Goal: Task Accomplishment & Management: Use online tool/utility

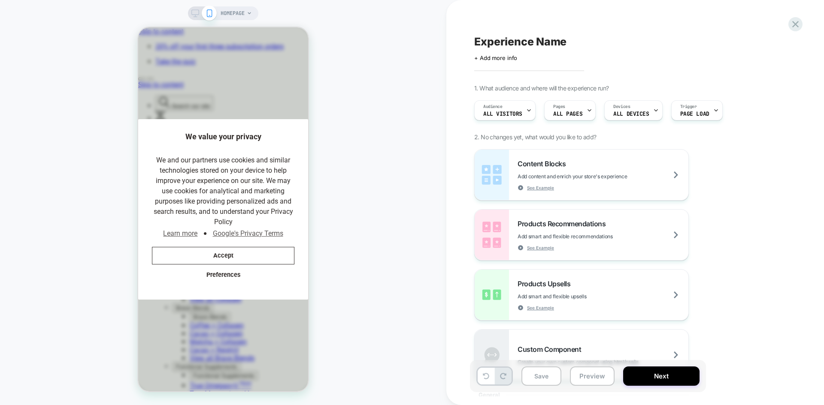
click at [554, 43] on span "Experience Name" at bounding box center [520, 41] width 92 height 13
type textarea "**********"
click at [706, 43] on icon at bounding box center [706, 41] width 5 height 3
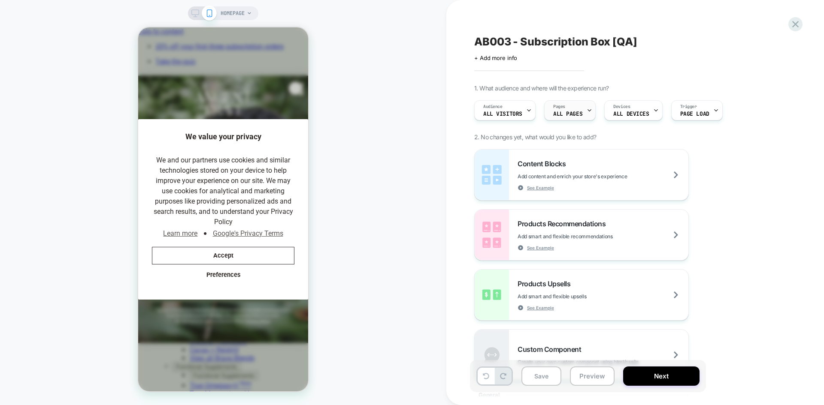
click at [586, 112] on icon at bounding box center [589, 111] width 6 height 6
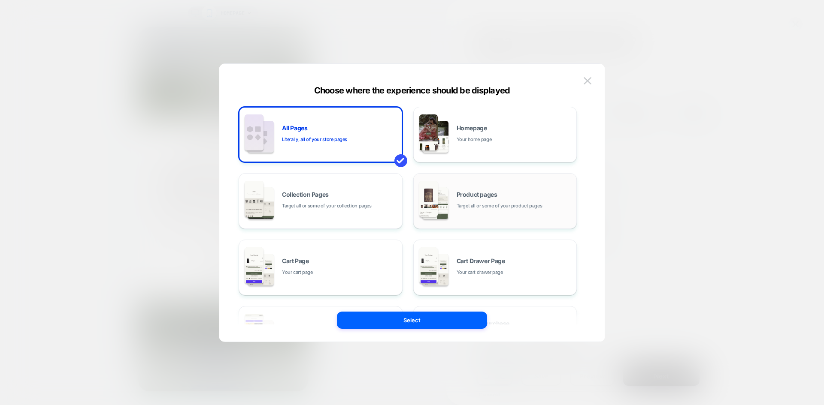
click at [517, 200] on div "Product pages Target all or some of your product pages" at bounding box center [514, 201] width 116 height 18
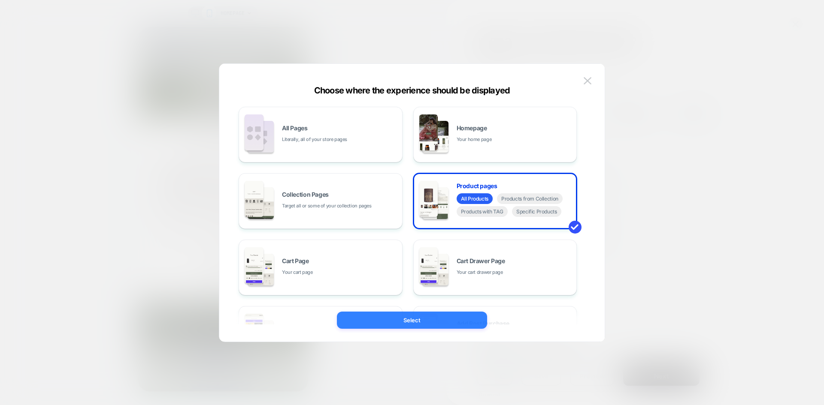
click at [418, 316] on button "Select" at bounding box center [412, 320] width 150 height 17
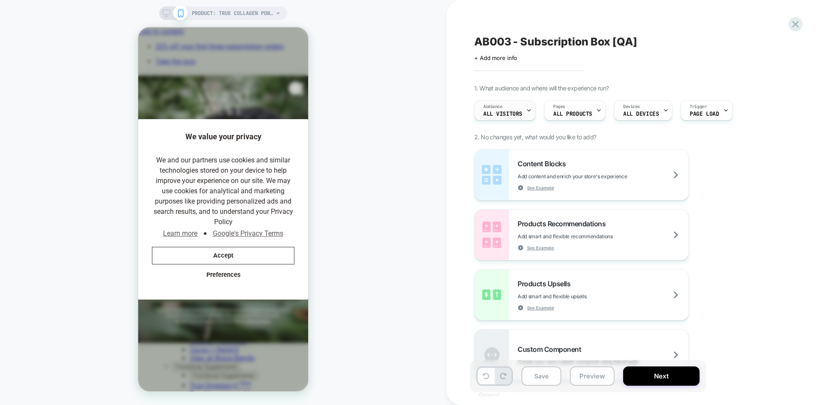
click at [525, 113] on div "Audience All Visitors" at bounding box center [502, 110] width 56 height 19
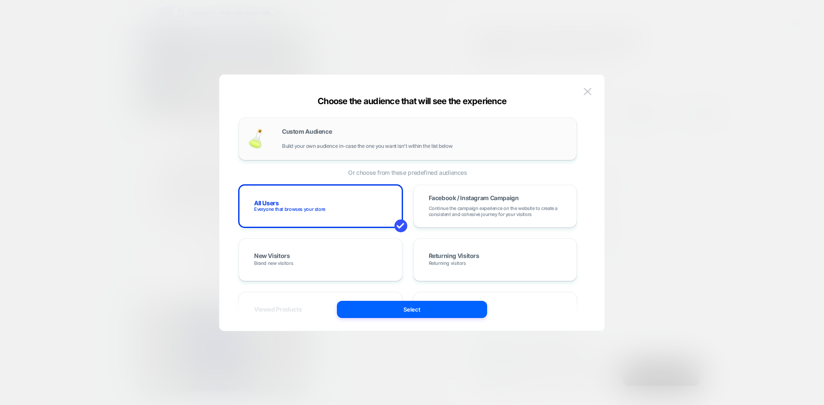
click at [349, 138] on div "Custom Audience Build your own audience in-case the one you want isn't within t…" at bounding box center [425, 139] width 286 height 21
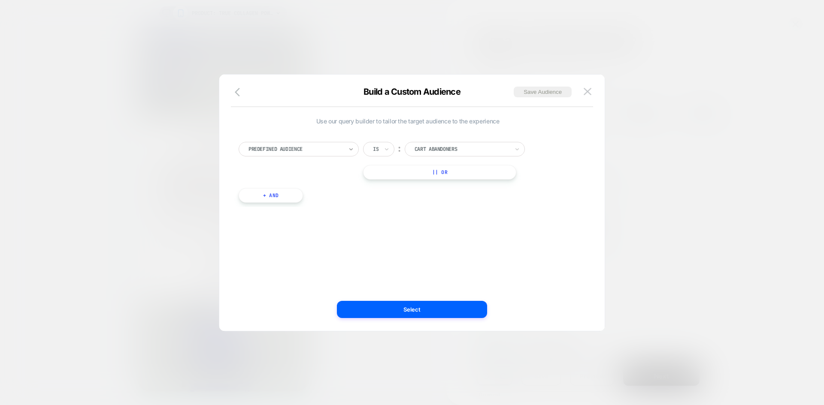
click at [352, 150] on icon at bounding box center [351, 149] width 6 height 9
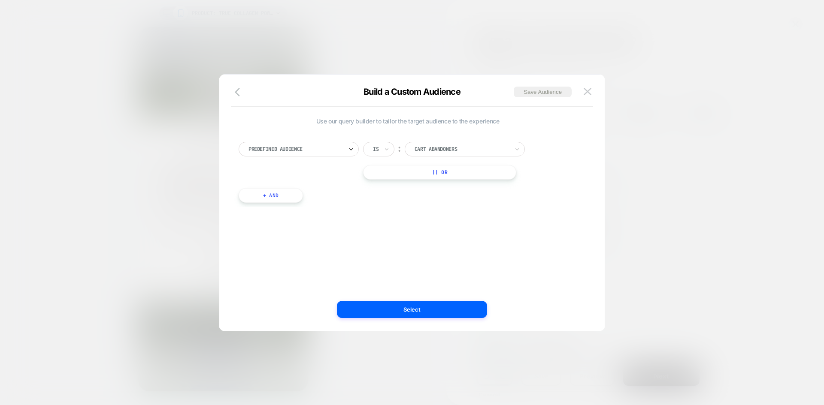
click at [352, 150] on icon at bounding box center [351, 149] width 6 height 9
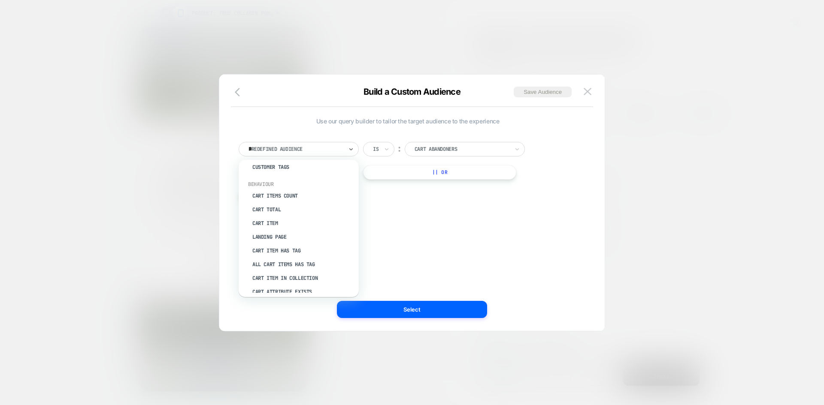
scroll to position [31, 0]
type input "**"
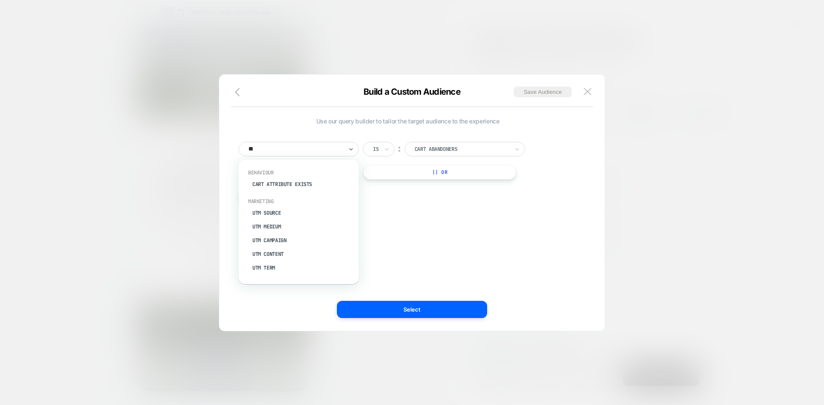
scroll to position [0, 0]
click at [296, 238] on div "UTM Campaign" at bounding box center [303, 241] width 112 height 14
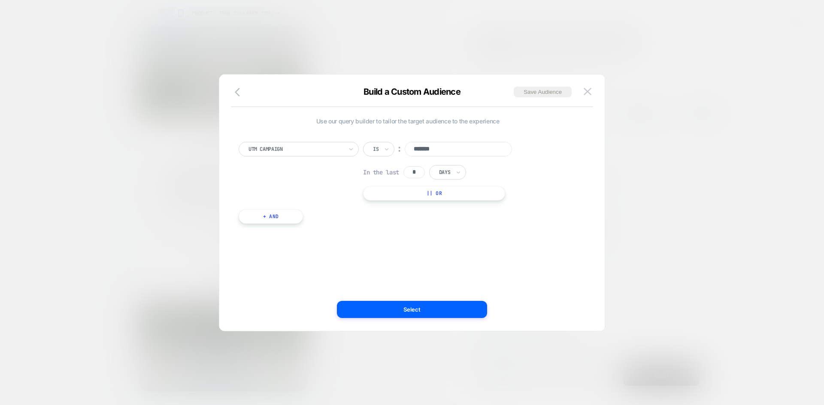
type input "********"
click at [429, 305] on button "Select" at bounding box center [412, 309] width 150 height 17
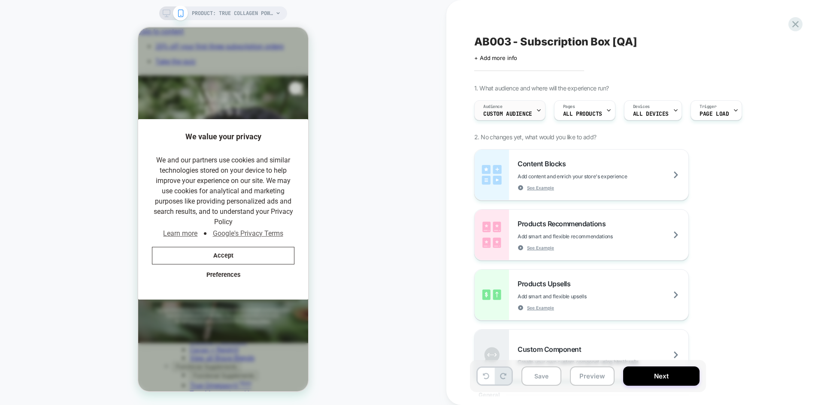
click at [537, 111] on icon at bounding box center [539, 111] width 6 height 6
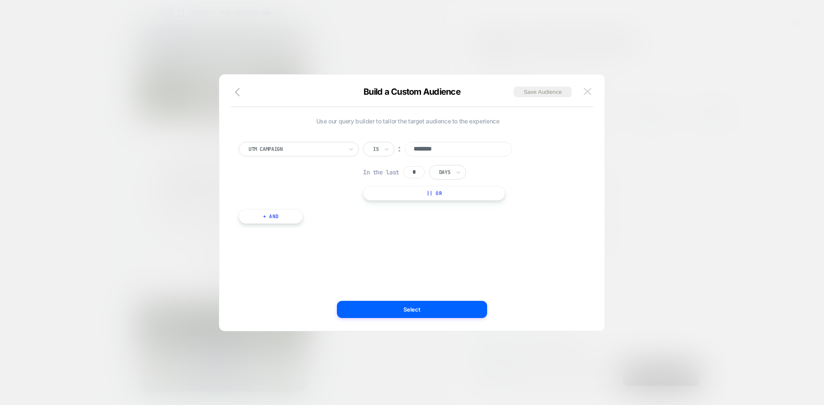
click at [588, 91] on img at bounding box center [587, 91] width 8 height 7
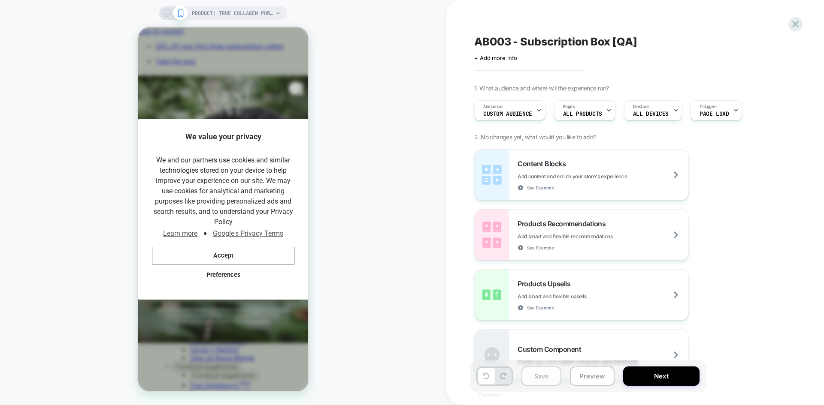
click at [532, 372] on button "Save" at bounding box center [541, 376] width 40 height 19
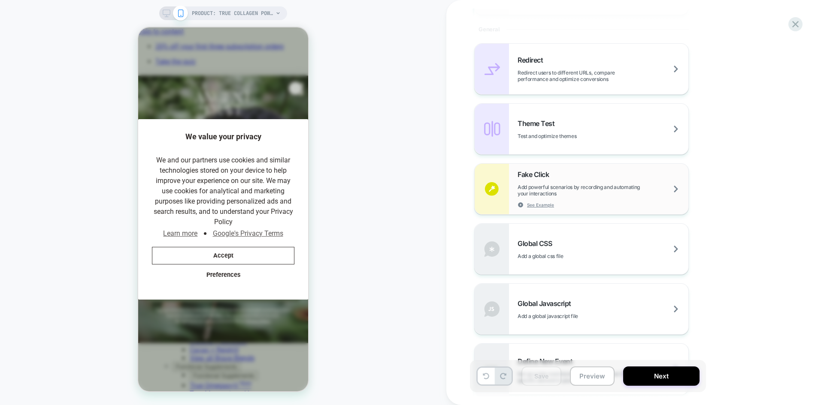
scroll to position [386, 0]
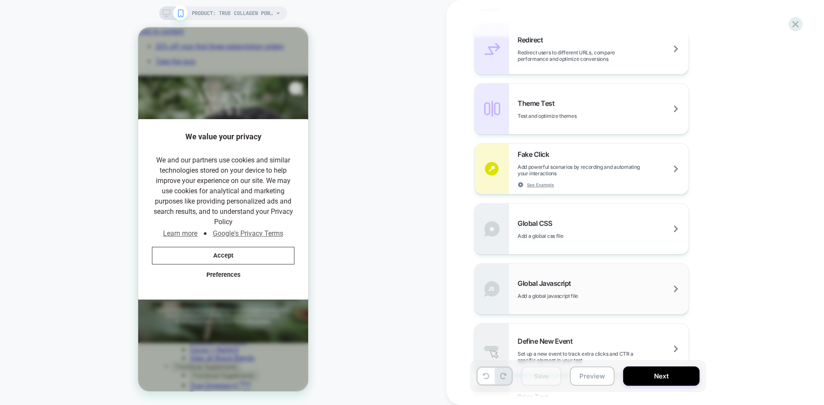
click at [591, 275] on div "Global Javascript Add a global javascript file" at bounding box center [581, 289] width 214 height 51
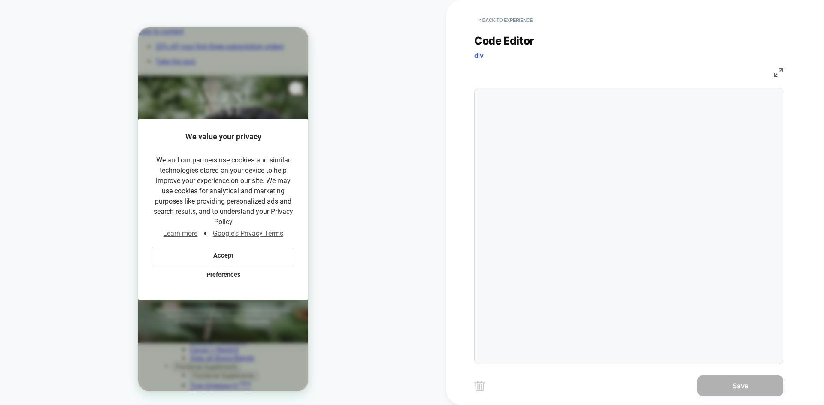
click at [508, 123] on div at bounding box center [628, 226] width 309 height 277
click at [530, 118] on div at bounding box center [628, 226] width 309 height 277
click at [586, 122] on div at bounding box center [628, 226] width 309 height 277
click at [557, 69] on div "JS" at bounding box center [628, 71] width 309 height 15
click at [536, 130] on div at bounding box center [628, 226] width 309 height 277
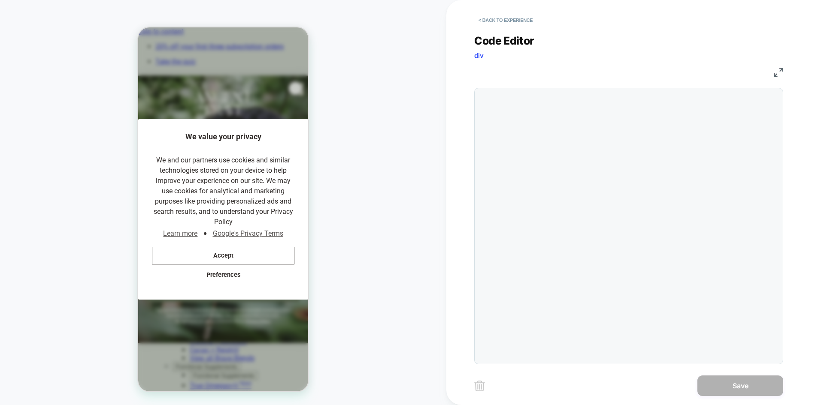
click at [536, 130] on div at bounding box center [628, 226] width 309 height 277
click at [535, 130] on div at bounding box center [628, 226] width 309 height 277
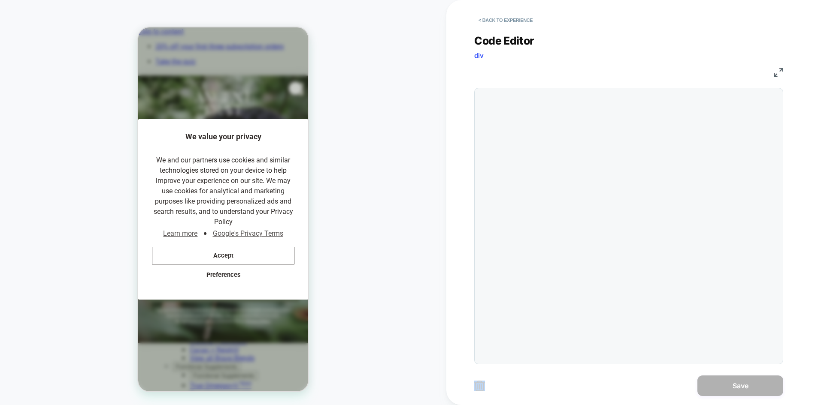
click at [535, 130] on div at bounding box center [628, 226] width 309 height 277
click at [538, 121] on div at bounding box center [628, 226] width 309 height 277
click at [524, 58] on div "Code Editor div" at bounding box center [628, 49] width 309 height 30
click at [481, 17] on button "< Back to experience" at bounding box center [505, 20] width 63 height 14
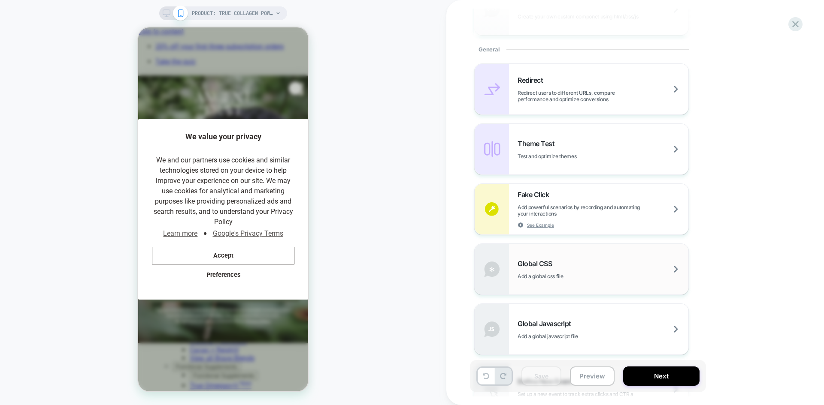
scroll to position [472, 0]
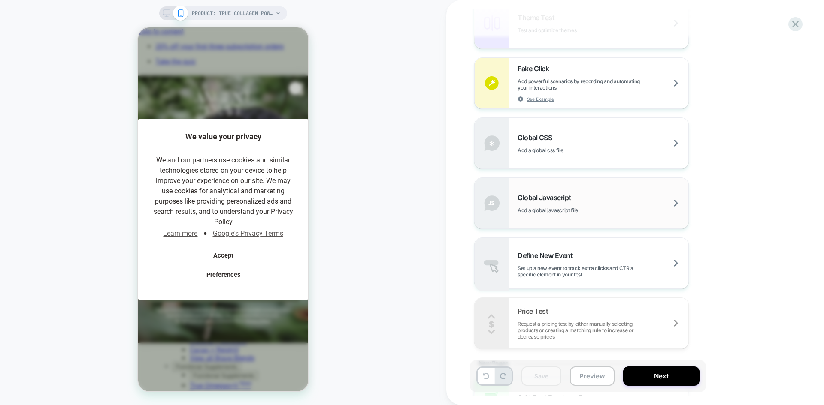
click at [566, 192] on div "Global Javascript Add a global javascript file" at bounding box center [581, 203] width 214 height 51
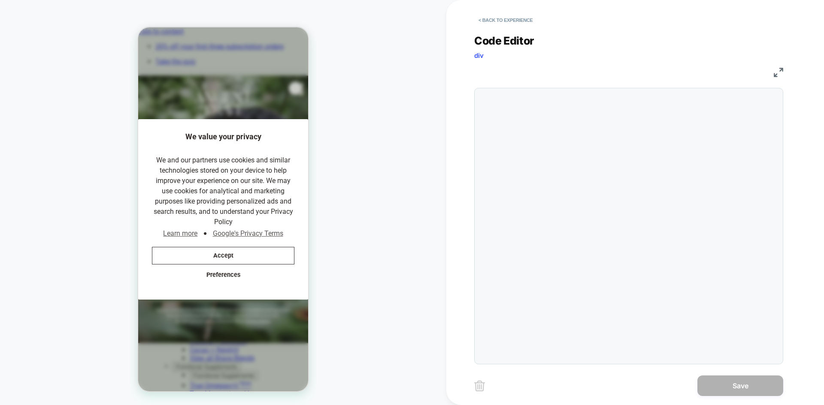
click at [555, 123] on div at bounding box center [628, 226] width 309 height 277
click at [568, 137] on div at bounding box center [645, 226] width 265 height 267
type textarea "**********"
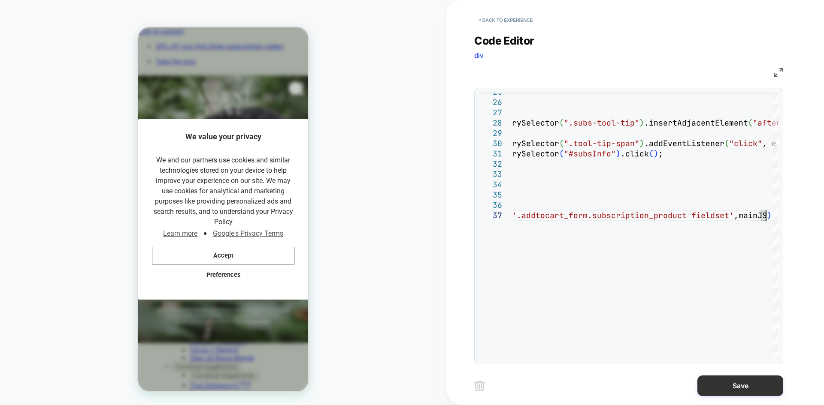
click at [744, 388] on button "Save" at bounding box center [740, 386] width 86 height 21
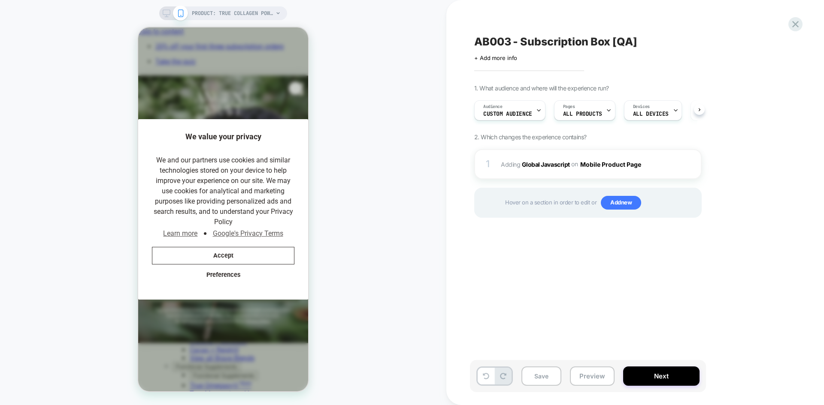
scroll to position [0, 0]
click at [658, 108] on div "Devices ALL DEVICES" at bounding box center [650, 110] width 53 height 19
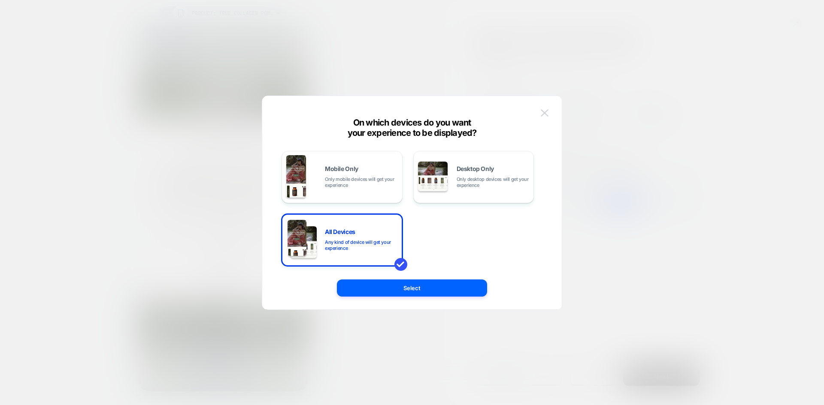
click at [546, 115] on img at bounding box center [544, 112] width 8 height 7
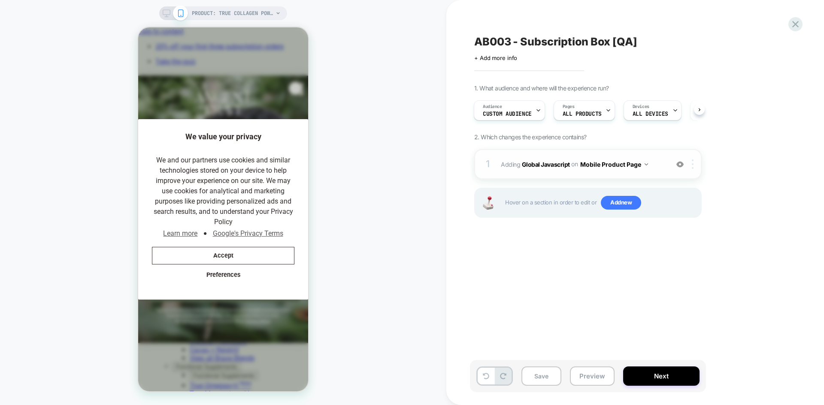
click at [693, 162] on img at bounding box center [692, 164] width 2 height 9
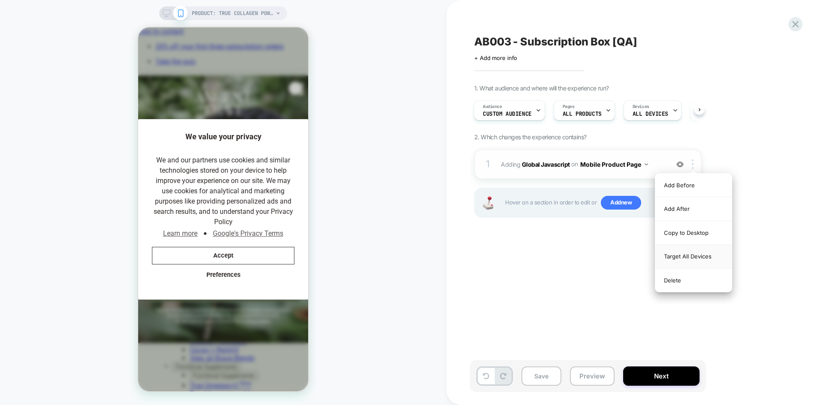
click at [704, 257] on div "Target All Devices" at bounding box center [693, 257] width 76 height 24
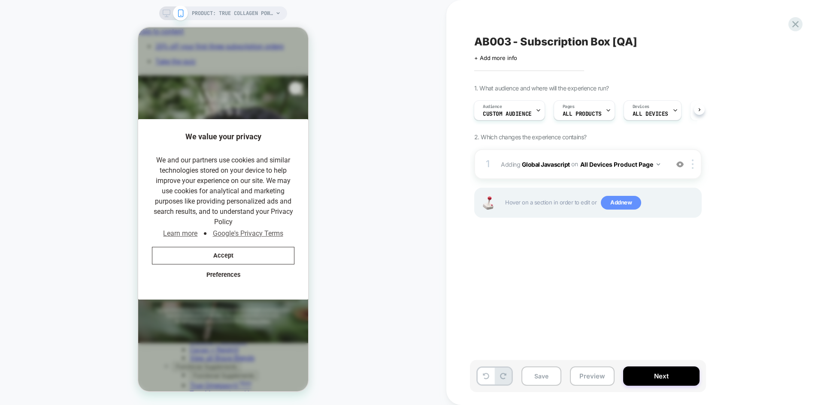
click at [620, 205] on span "Add new" at bounding box center [621, 203] width 40 height 14
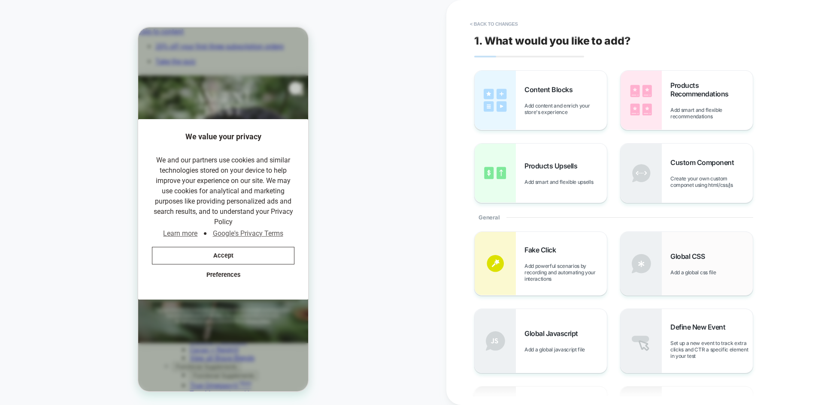
click at [690, 263] on div "Global CSS Add a global css file" at bounding box center [711, 264] width 82 height 24
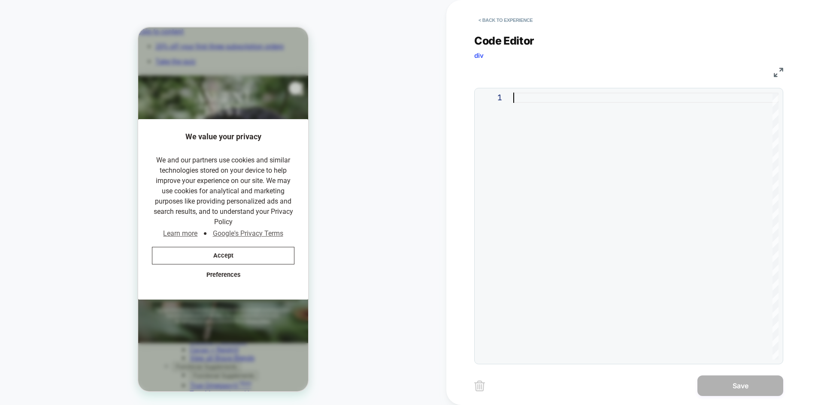
click at [559, 104] on div at bounding box center [645, 226] width 265 height 267
type textarea "**********"
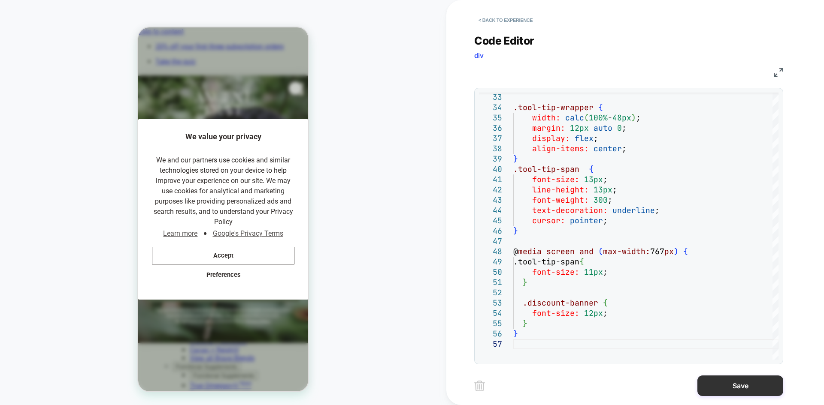
click at [749, 388] on button "Save" at bounding box center [740, 386] width 86 height 21
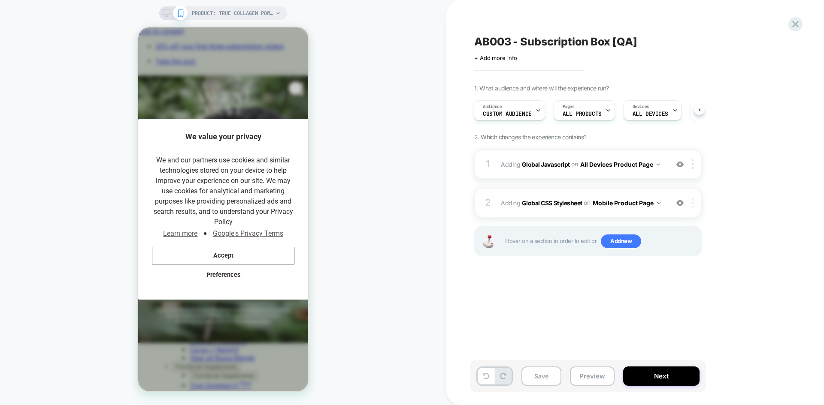
click at [692, 205] on img at bounding box center [692, 202] width 2 height 9
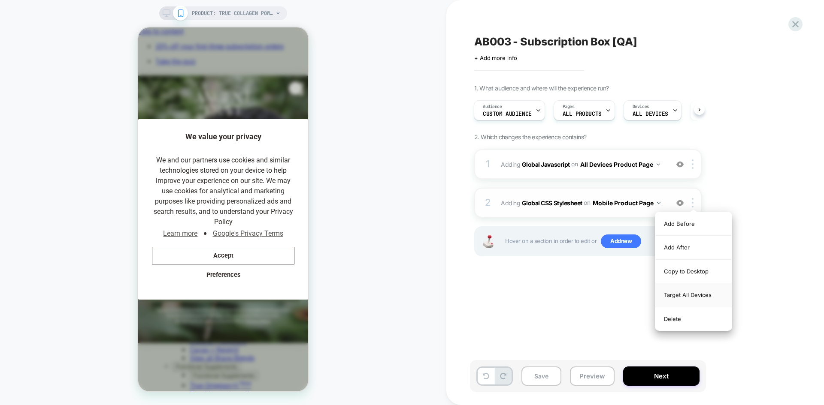
click at [692, 291] on div "Target All Devices" at bounding box center [693, 296] width 76 height 24
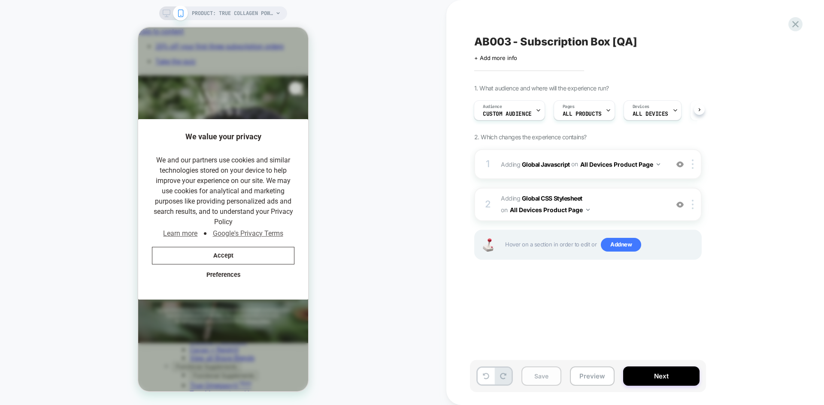
click at [541, 374] on button "Save" at bounding box center [541, 376] width 40 height 19
click at [667, 371] on button "Next" at bounding box center [661, 376] width 76 height 19
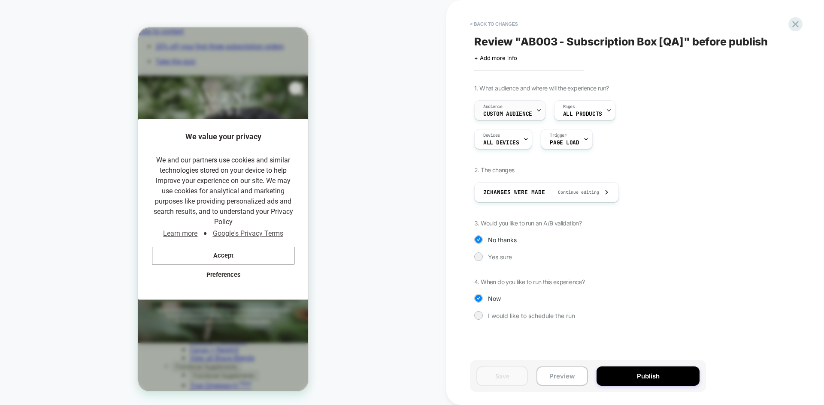
click at [534, 111] on div "Audience Custom Audience" at bounding box center [507, 110] width 66 height 19
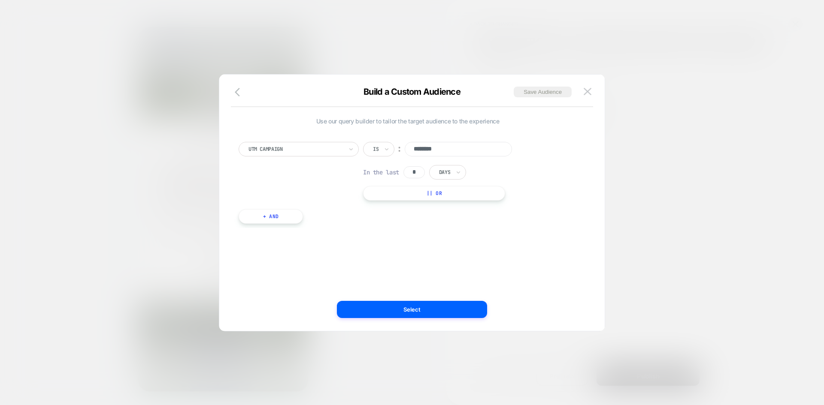
drag, startPoint x: 446, startPoint y: 148, endPoint x: 414, endPoint y: 152, distance: 32.5
click at [414, 152] on input "********" at bounding box center [458, 149] width 107 height 15
click at [586, 95] on img at bounding box center [587, 91] width 8 height 7
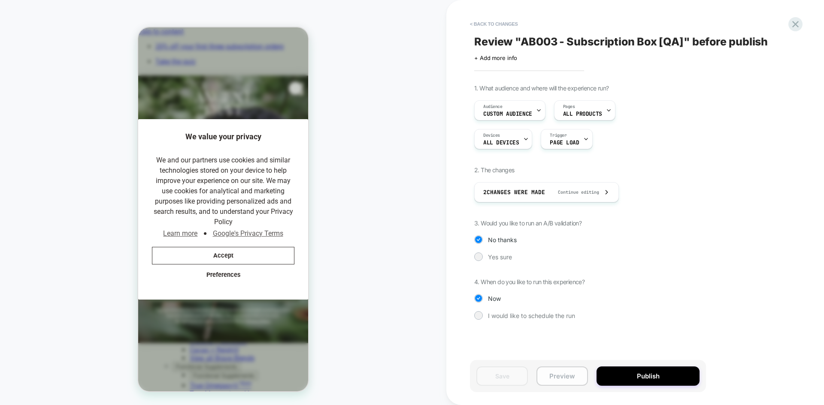
click at [555, 371] on button "Preview" at bounding box center [561, 376] width 51 height 19
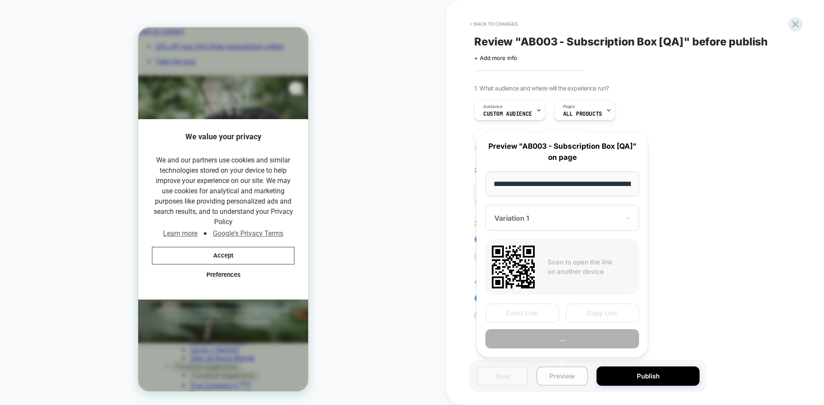
scroll to position [0, 143]
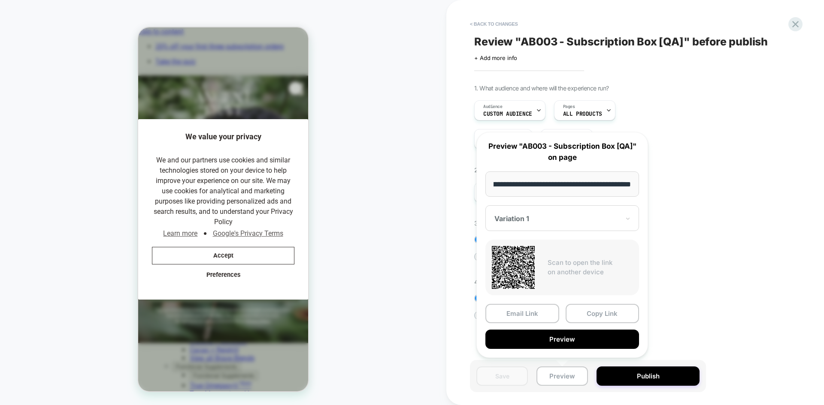
click at [694, 252] on div "1. What audience and where will the experience run? Audience Custom Audience Pa…" at bounding box center [630, 209] width 313 height 248
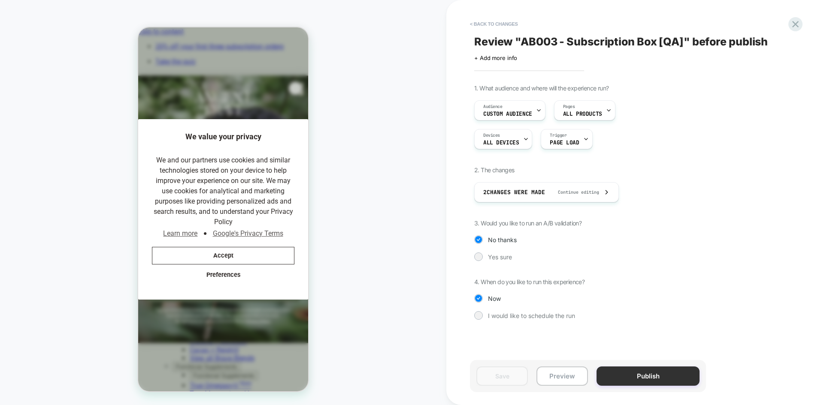
click at [640, 372] on button "Publish" at bounding box center [647, 376] width 103 height 19
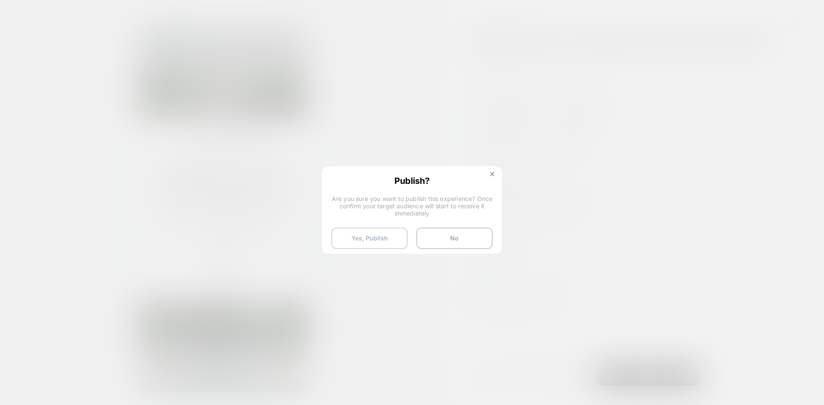
click at [384, 236] on button "Yes, Publish" at bounding box center [369, 238] width 76 height 21
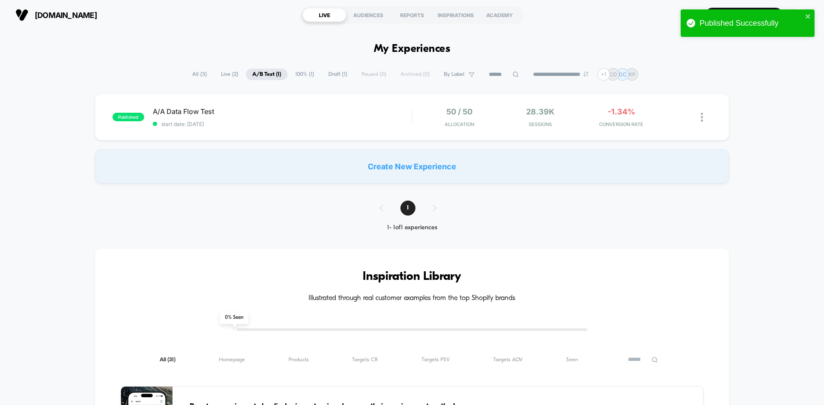
type input "***"
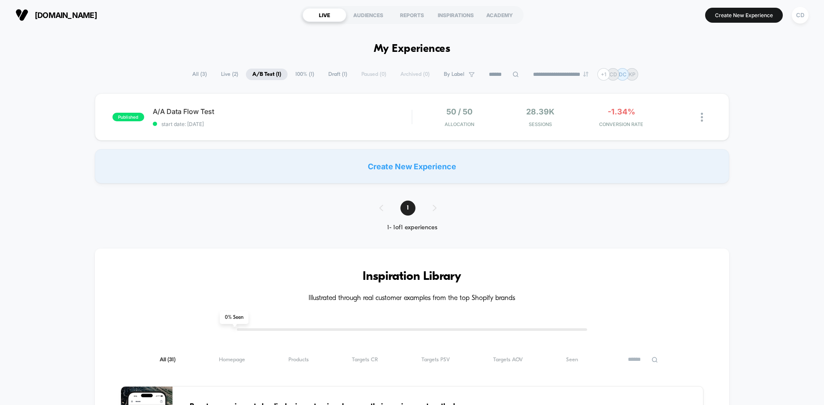
click at [227, 75] on span "Live ( 2 )" at bounding box center [229, 75] width 30 height 12
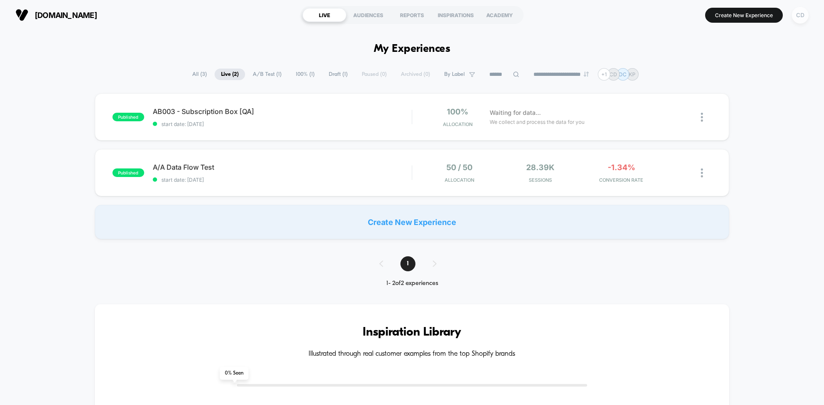
click at [796, 16] on div "CD" at bounding box center [799, 15] width 17 height 17
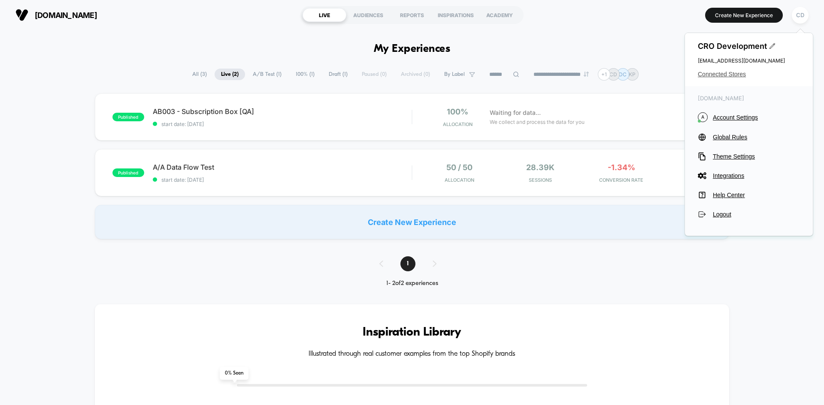
click at [724, 73] on span "Connected Stores" at bounding box center [748, 74] width 102 height 7
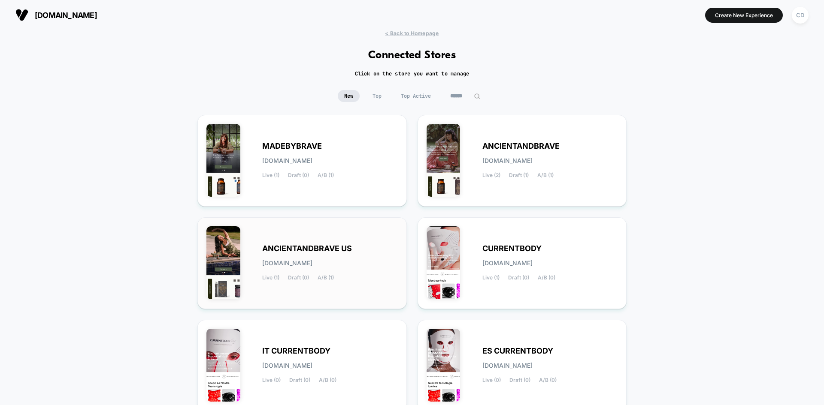
click at [360, 251] on div "ANCIENTANDBRAVE US [DOMAIN_NAME] Live (1) Draft (0) A/B (1)" at bounding box center [330, 263] width 136 height 35
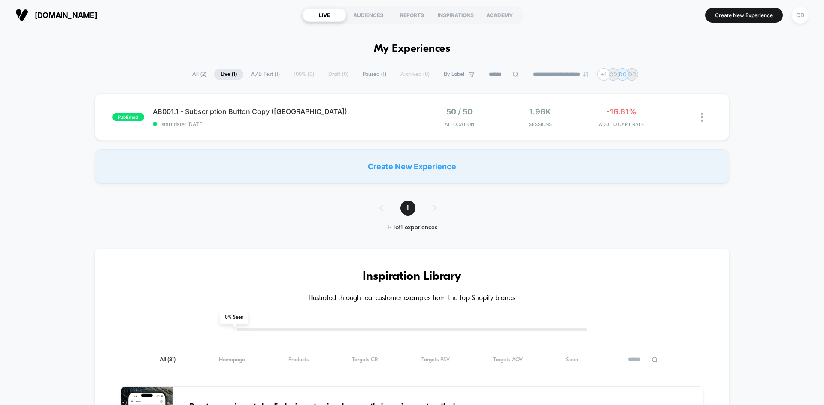
click at [402, 166] on div "Create New Experience" at bounding box center [412, 166] width 634 height 34
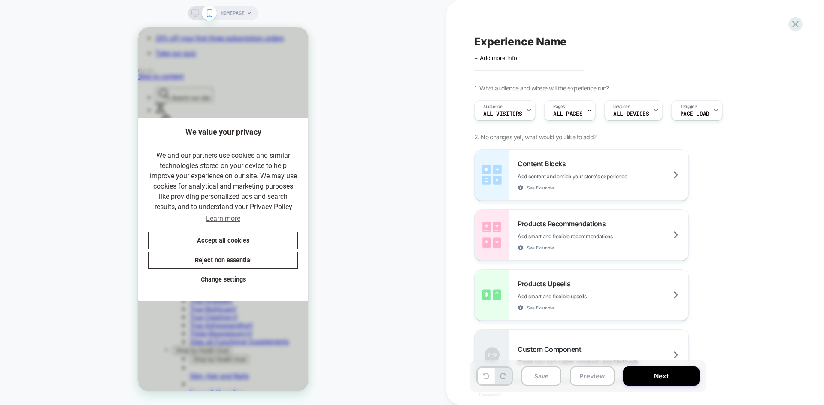
scroll to position [0, 177]
click at [516, 41] on span "Experience Name" at bounding box center [520, 41] width 92 height 13
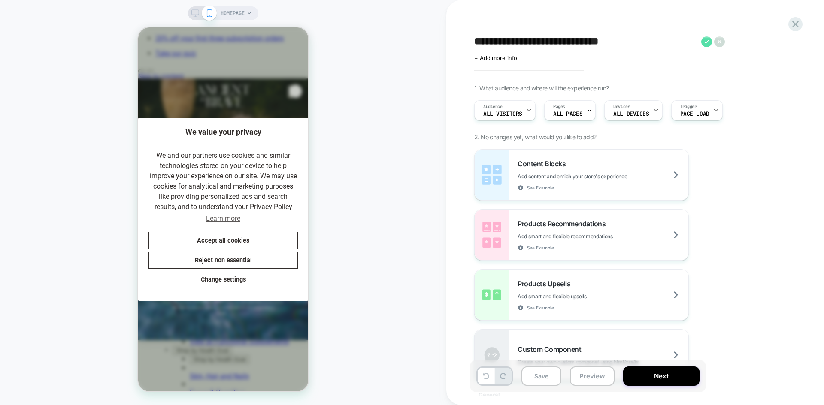
scroll to position [0, 0]
type textarea "**********"
click at [705, 44] on icon at bounding box center [706, 41] width 11 height 11
click at [516, 109] on div "Audience All Visitors" at bounding box center [502, 110] width 56 height 19
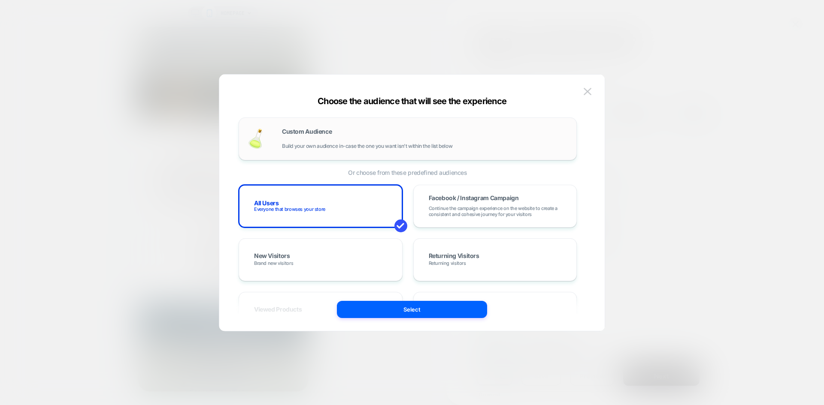
click at [385, 136] on div "Custom Audience Build your own audience in-case the one you want isn't within t…" at bounding box center [425, 139] width 286 height 21
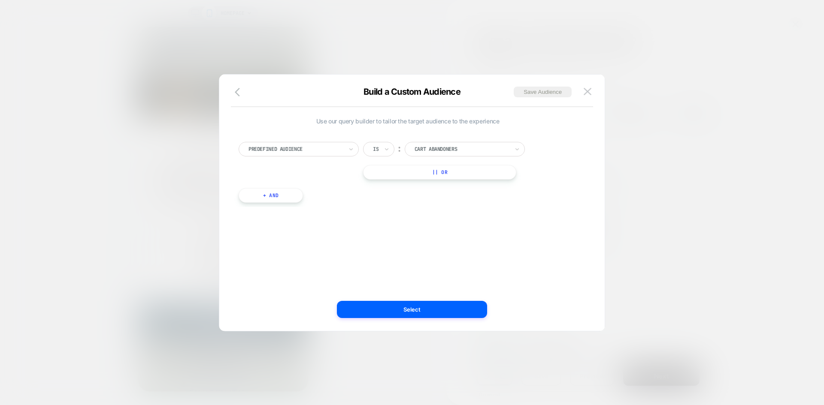
click at [347, 152] on div "Predefined Audience" at bounding box center [299, 149] width 120 height 15
type input "***"
click at [283, 209] on div "UTM Campaign" at bounding box center [303, 212] width 112 height 14
click at [447, 151] on input at bounding box center [458, 149] width 107 height 15
type input "*"
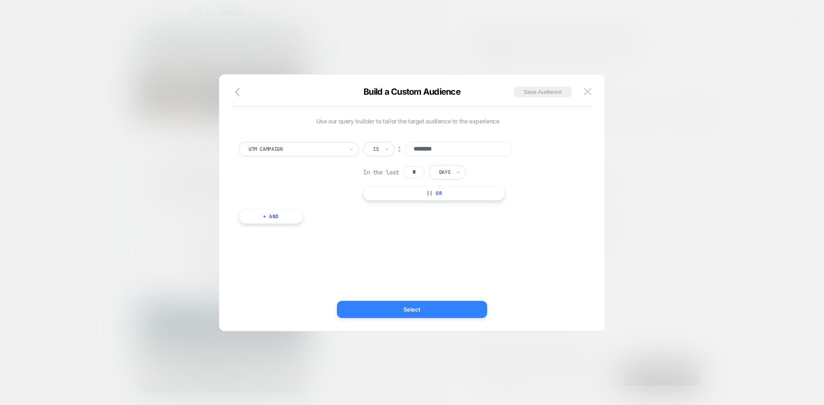
type input "********"
click at [424, 314] on button "Select" at bounding box center [412, 309] width 150 height 17
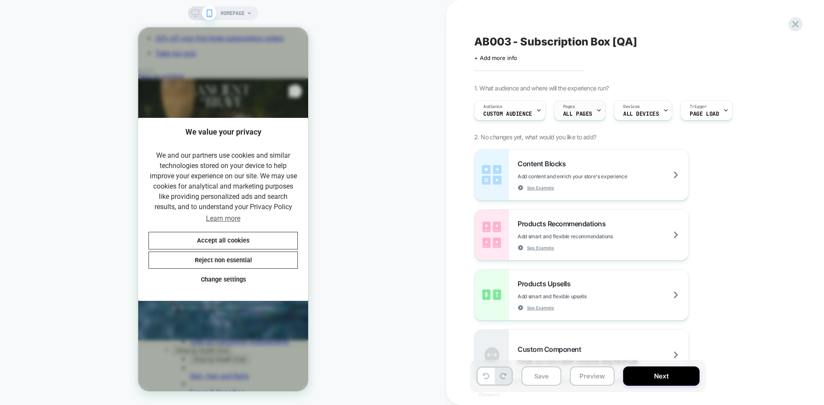
click at [593, 115] on div "Pages ALL PAGES" at bounding box center [577, 110] width 46 height 19
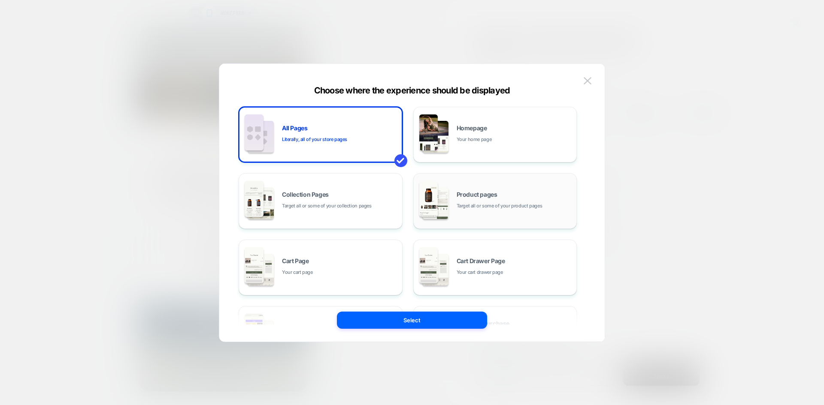
click at [506, 212] on div "Product pages Target all or some of your product pages" at bounding box center [495, 201] width 154 height 47
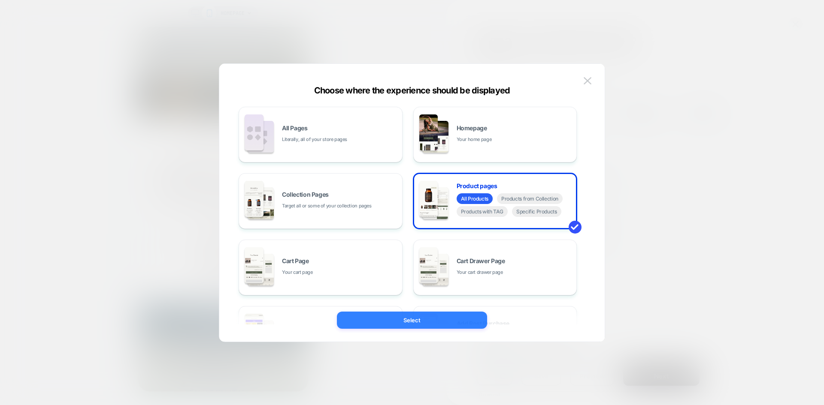
click at [432, 317] on button "Select" at bounding box center [412, 320] width 150 height 17
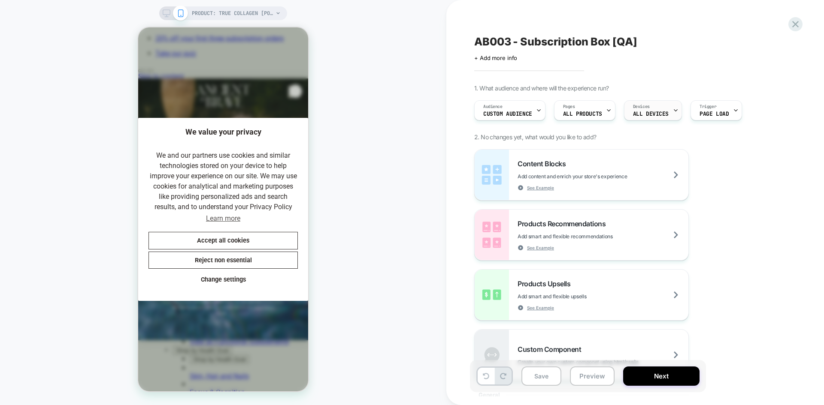
click at [661, 114] on span "ALL DEVICES" at bounding box center [651, 114] width 36 height 6
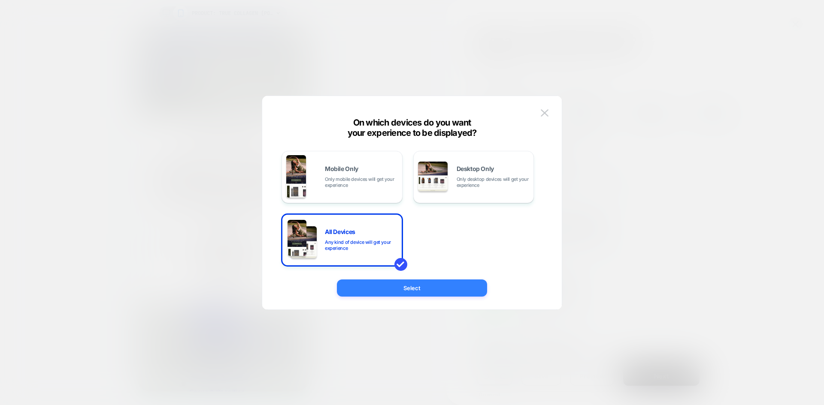
click at [448, 293] on button "Select" at bounding box center [412, 288] width 150 height 17
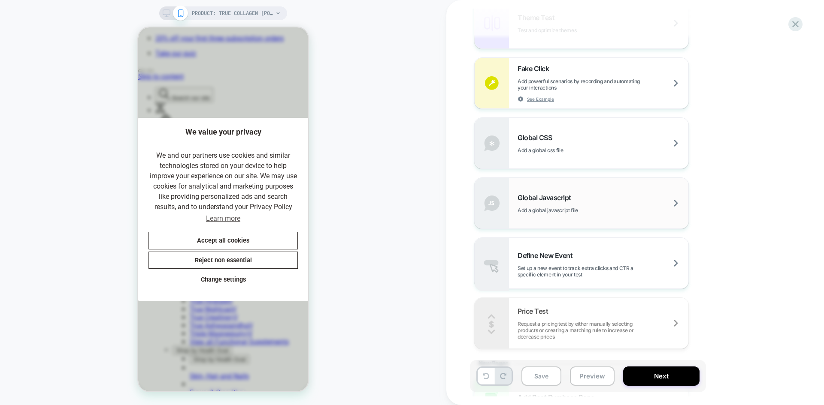
click at [593, 209] on span "Add a global javascript file" at bounding box center [568, 210] width 103 height 6
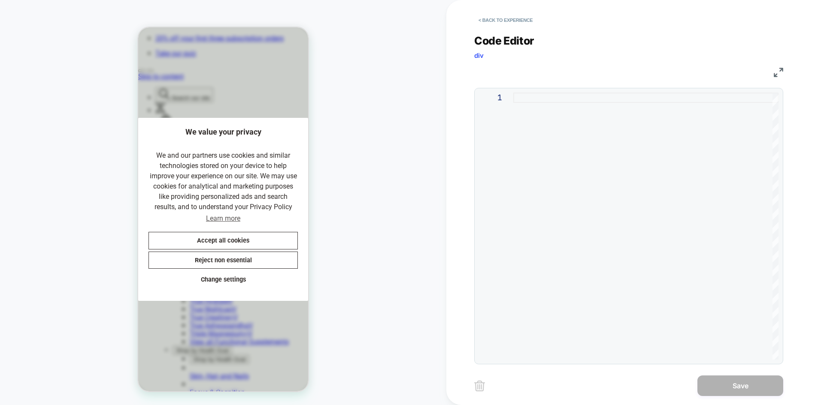
click at [543, 102] on div at bounding box center [645, 226] width 265 height 267
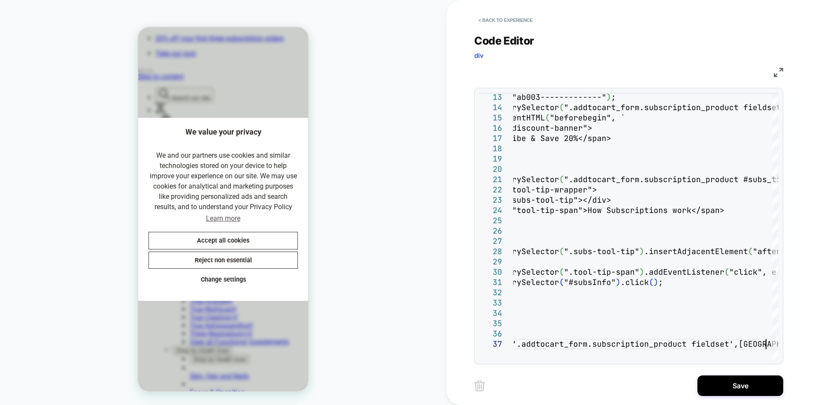
type textarea "**********"
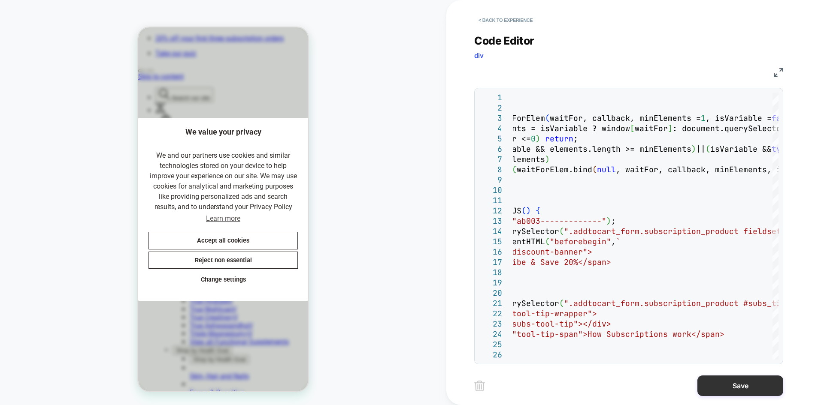
click at [743, 382] on button "Save" at bounding box center [740, 386] width 86 height 21
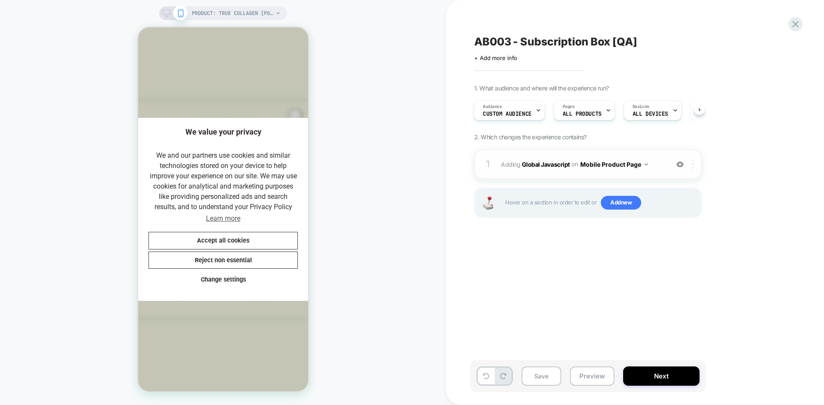
click at [691, 166] on div at bounding box center [694, 164] width 14 height 9
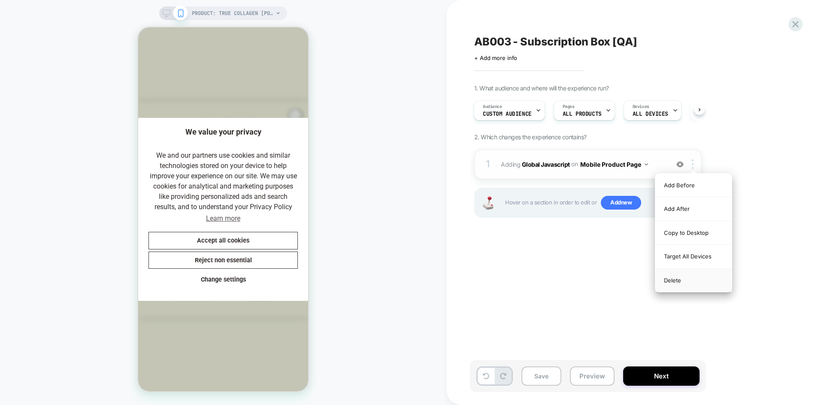
click at [694, 257] on div "Target All Devices" at bounding box center [693, 257] width 76 height 24
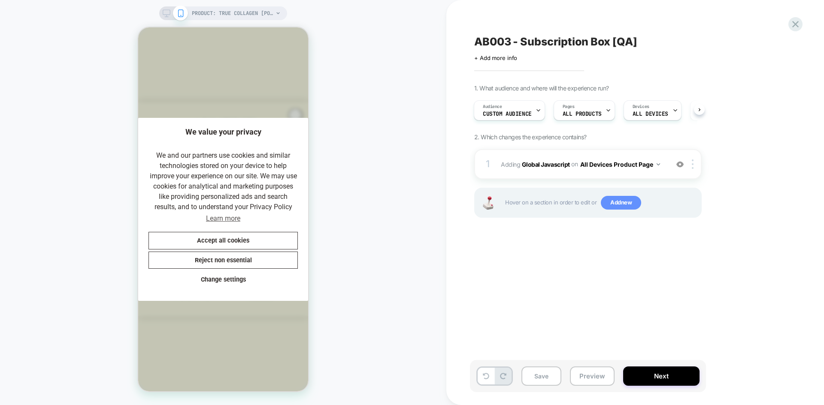
click at [625, 204] on span "Add new" at bounding box center [621, 203] width 40 height 14
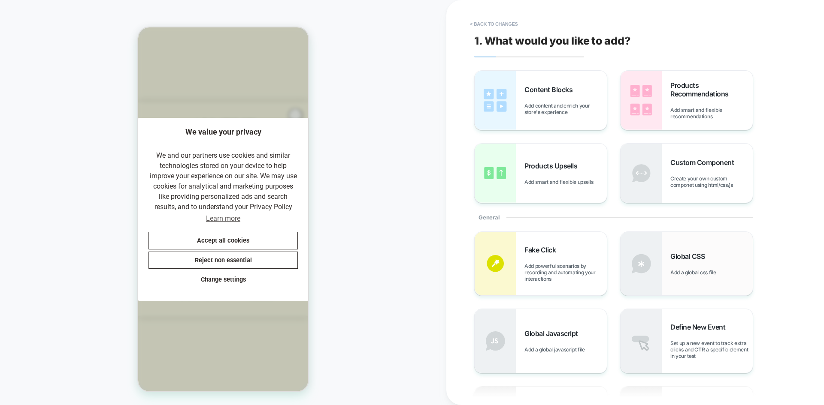
click at [683, 262] on div "Global CSS Add a global css file" at bounding box center [711, 264] width 82 height 24
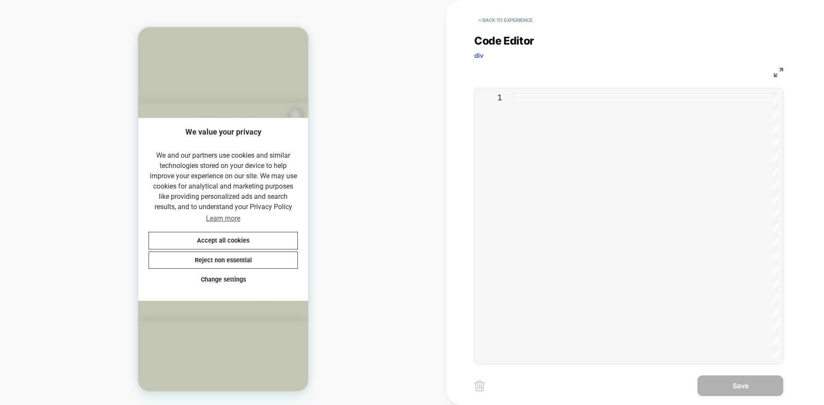
click at [599, 109] on div at bounding box center [645, 226] width 265 height 267
type textarea "**********"
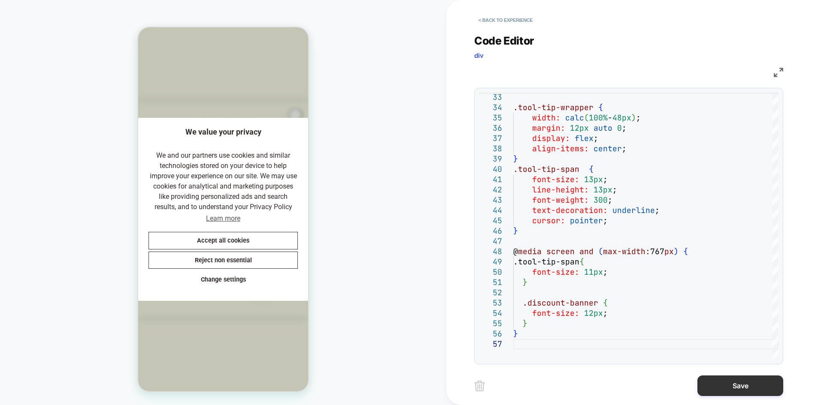
click at [726, 383] on button "Save" at bounding box center [740, 386] width 86 height 21
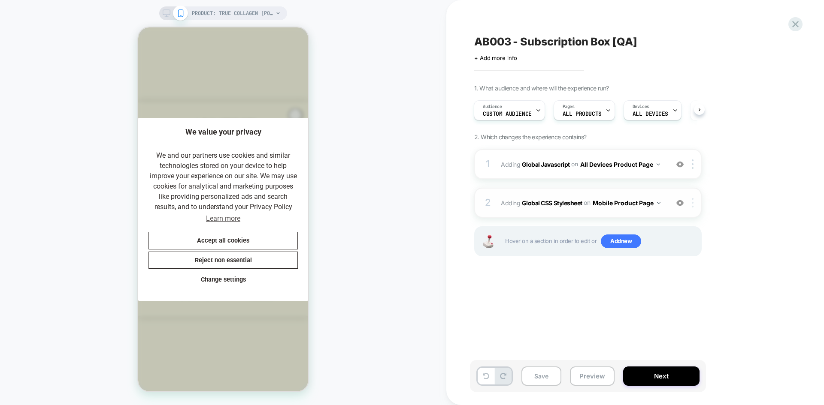
click at [691, 204] on div at bounding box center [694, 202] width 14 height 9
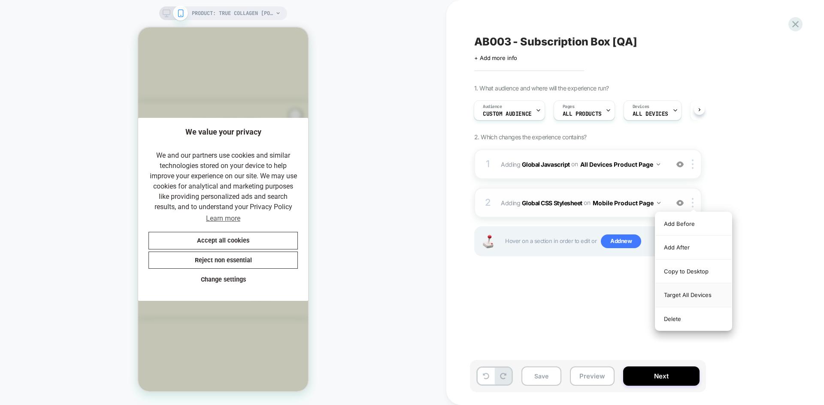
click at [694, 294] on div "Target All Devices" at bounding box center [693, 296] width 76 height 24
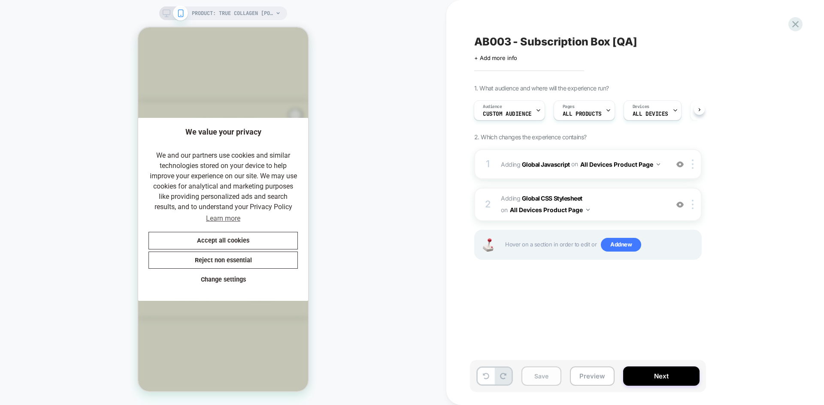
scroll to position [0, 177]
click at [540, 379] on button "Save" at bounding box center [541, 376] width 40 height 19
click at [671, 377] on button "Next" at bounding box center [661, 376] width 76 height 19
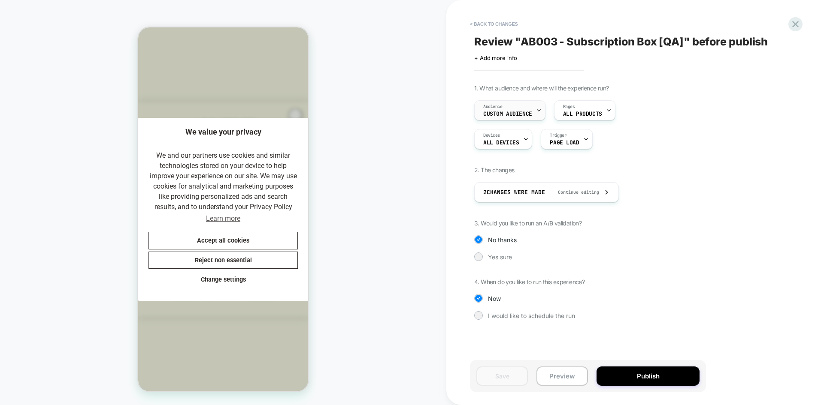
click at [533, 109] on div "Audience Custom Audience" at bounding box center [507, 110] width 66 height 19
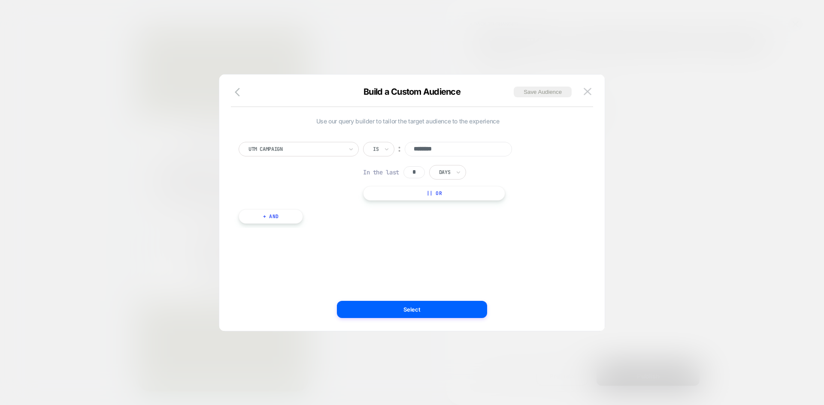
drag, startPoint x: 447, startPoint y: 149, endPoint x: 410, endPoint y: 149, distance: 37.7
click at [410, 149] on input "********" at bounding box center [458, 149] width 107 height 15
click at [587, 89] on img at bounding box center [587, 91] width 8 height 7
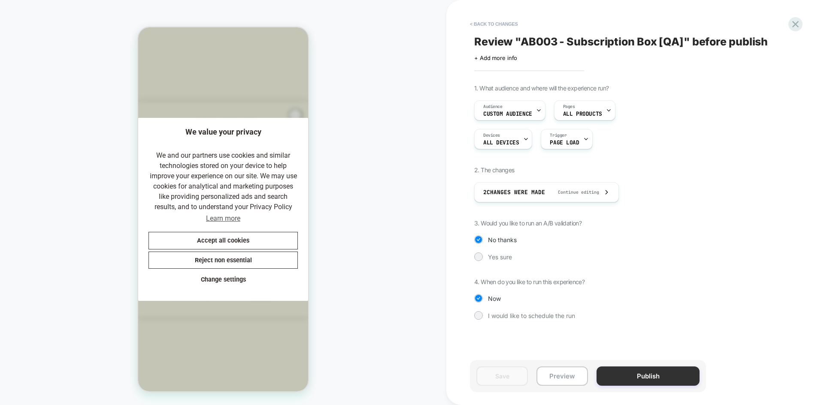
click at [640, 378] on button "Publish" at bounding box center [647, 376] width 103 height 19
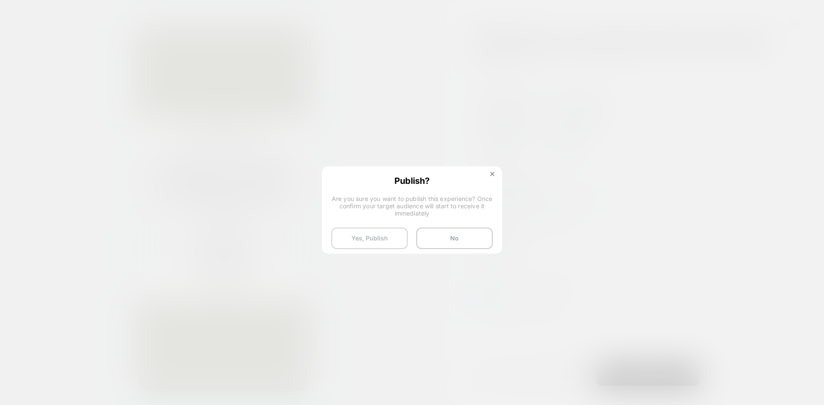
scroll to position [0, 0]
click at [353, 242] on button "Yes, Publish" at bounding box center [369, 238] width 76 height 21
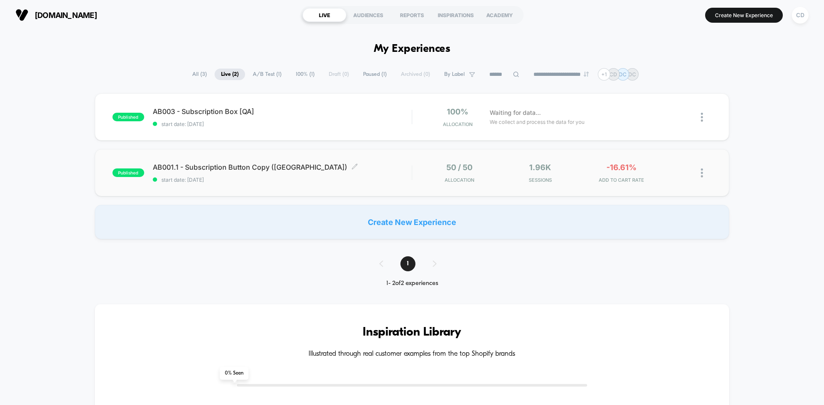
click at [248, 169] on span "AB001.1 - Subscription Button Copy ([GEOGRAPHIC_DATA]) Click to edit experience…" at bounding box center [282, 167] width 259 height 9
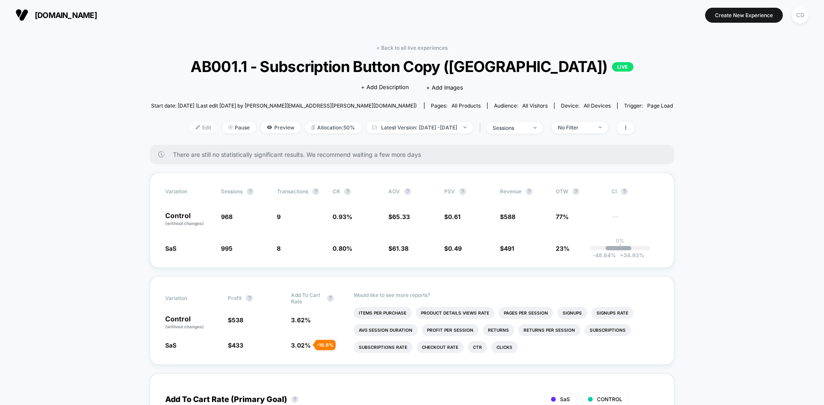
click at [189, 127] on span "Edit" at bounding box center [203, 128] width 28 height 12
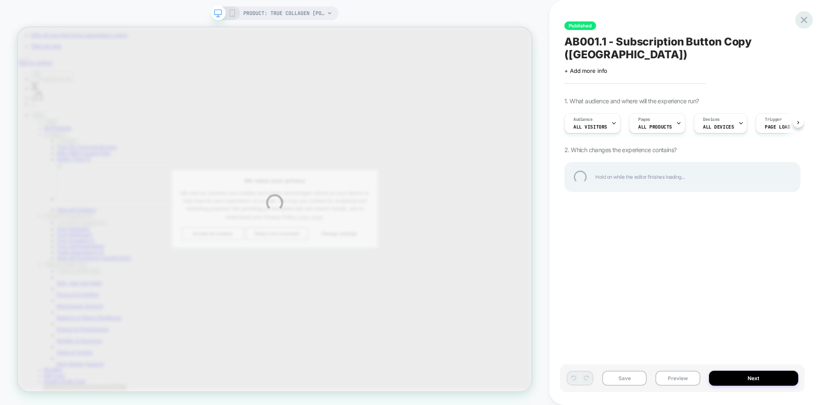
click at [806, 22] on div at bounding box center [804, 20] width 18 height 18
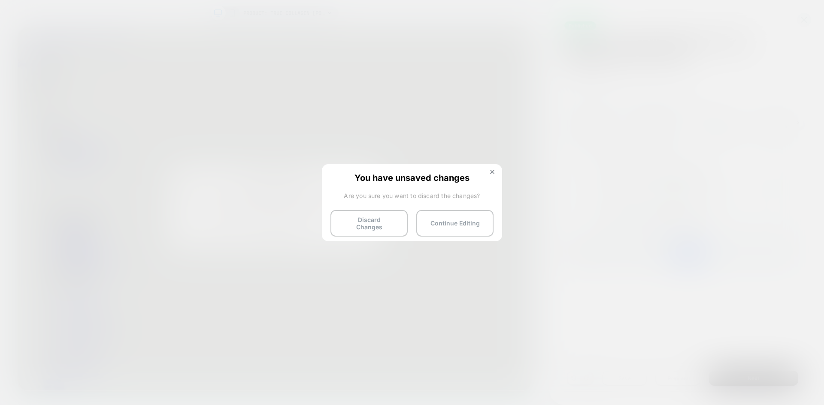
scroll to position [0, 0]
click at [380, 224] on button "Discard Changes" at bounding box center [368, 223] width 77 height 27
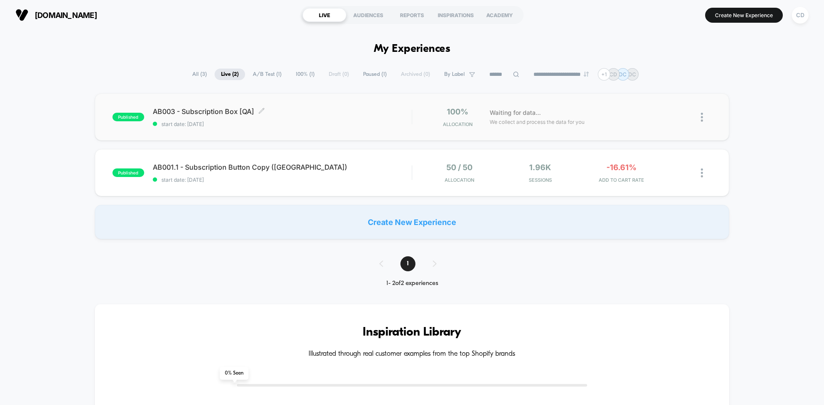
click at [356, 118] on div "AB003 - Subscription Box [QA] Click to edit experience details Click to edit ex…" at bounding box center [282, 117] width 259 height 20
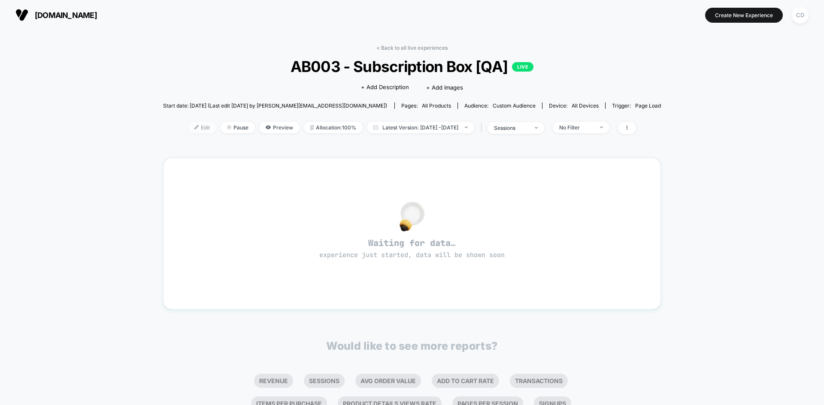
click at [190, 127] on span "Edit" at bounding box center [202, 128] width 28 height 12
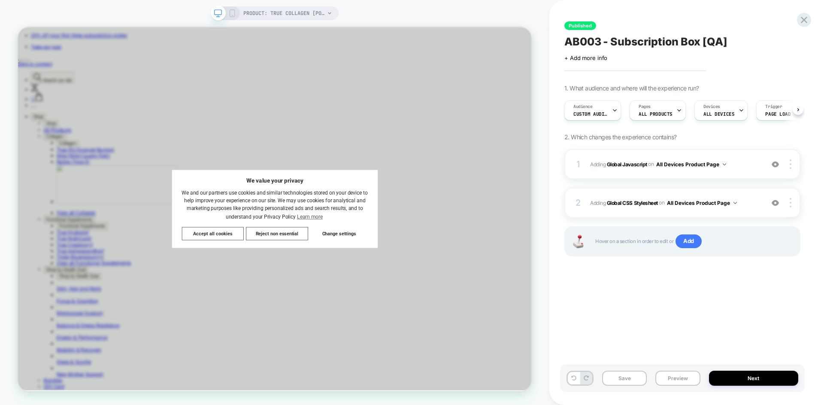
scroll to position [0, 0]
click at [329, 14] on icon at bounding box center [329, 13] width 3 height 2
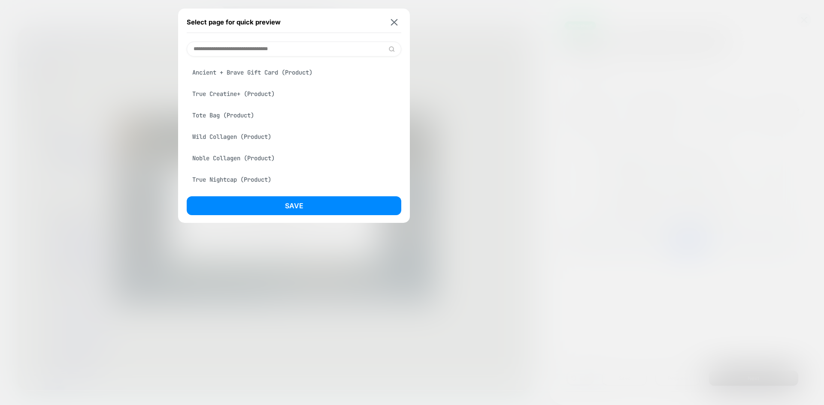
scroll to position [0, 0]
click at [395, 23] on img at bounding box center [394, 22] width 7 height 6
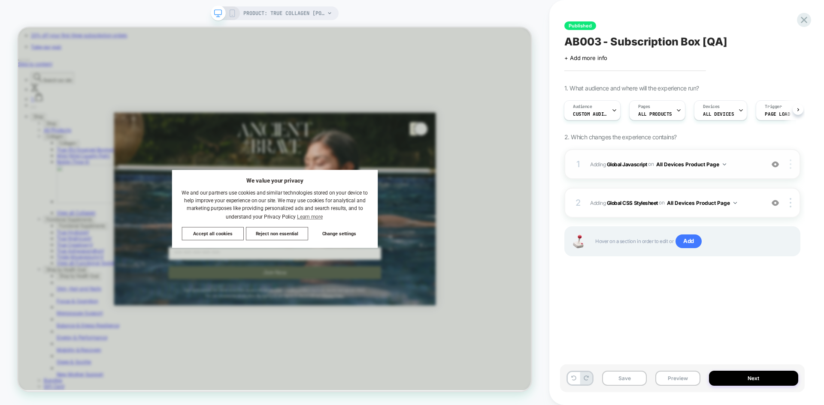
click at [790, 166] on img at bounding box center [790, 164] width 2 height 9
click at [685, 165] on button "All Devices Product Page" at bounding box center [691, 164] width 70 height 11
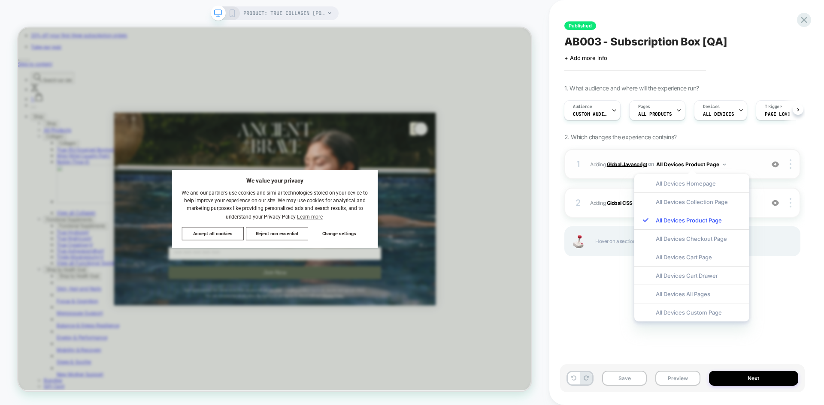
click at [619, 163] on b "Global Javascript" at bounding box center [627, 164] width 40 height 6
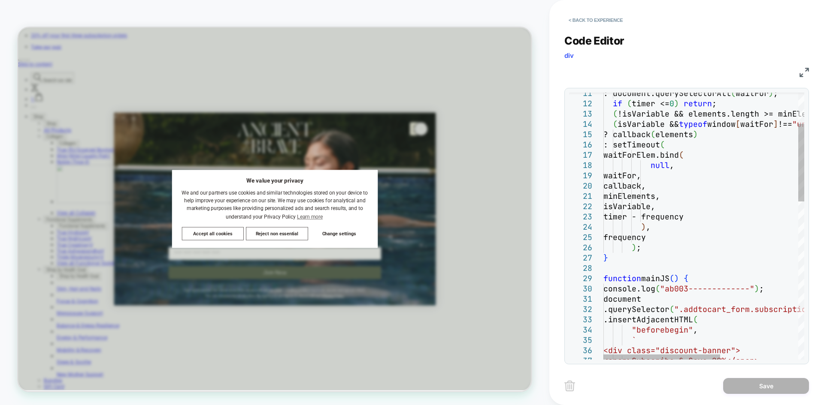
type textarea "**********"
click at [767, 383] on button "Save" at bounding box center [766, 386] width 86 height 16
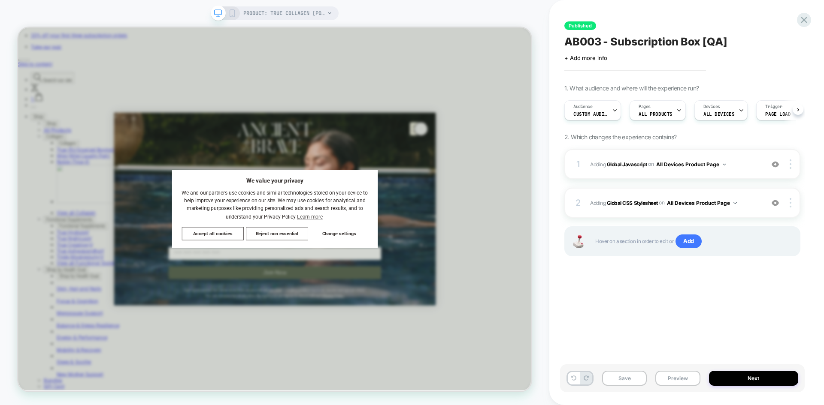
scroll to position [0, 0]
click at [614, 380] on button "Save" at bounding box center [624, 378] width 45 height 15
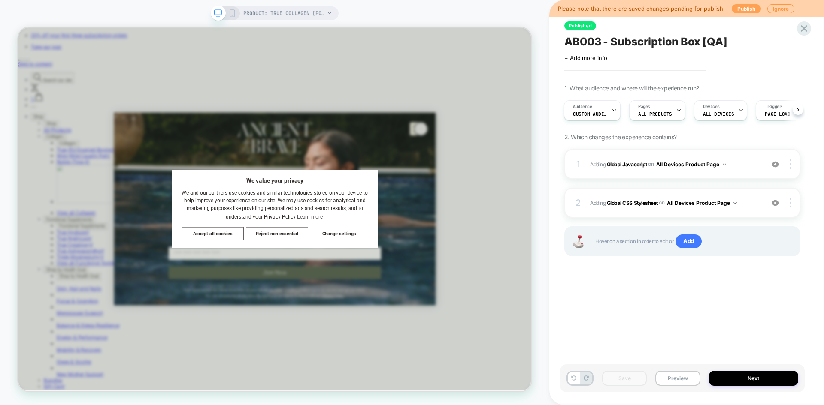
click at [743, 8] on button "Publish" at bounding box center [745, 8] width 29 height 9
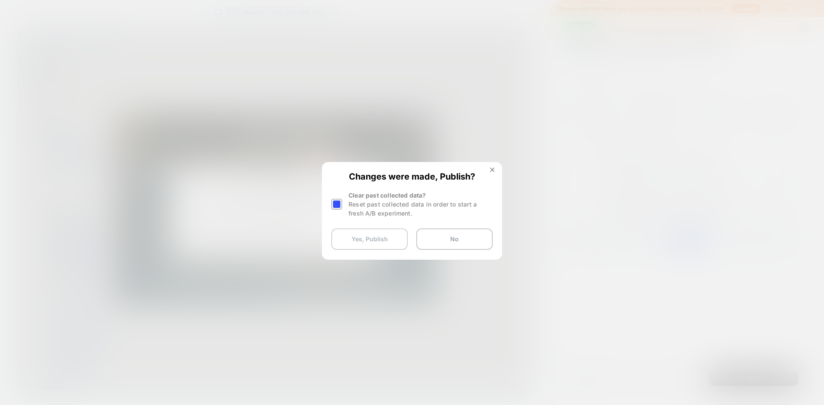
click at [354, 243] on button "Yes, Publish" at bounding box center [369, 239] width 76 height 21
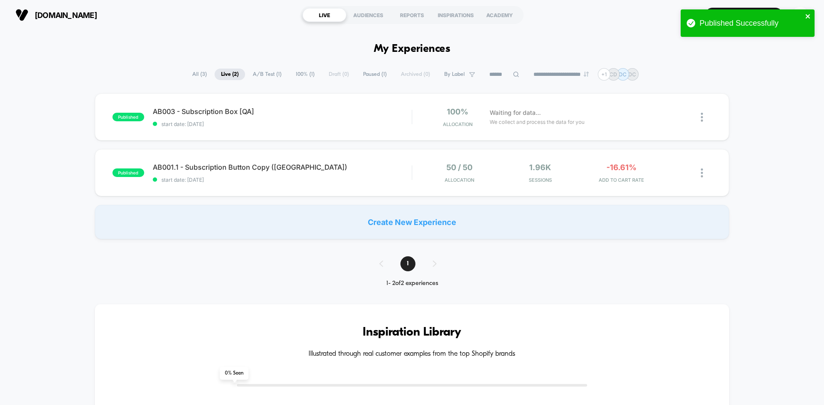
click at [806, 15] on icon "close" at bounding box center [807, 16] width 4 height 4
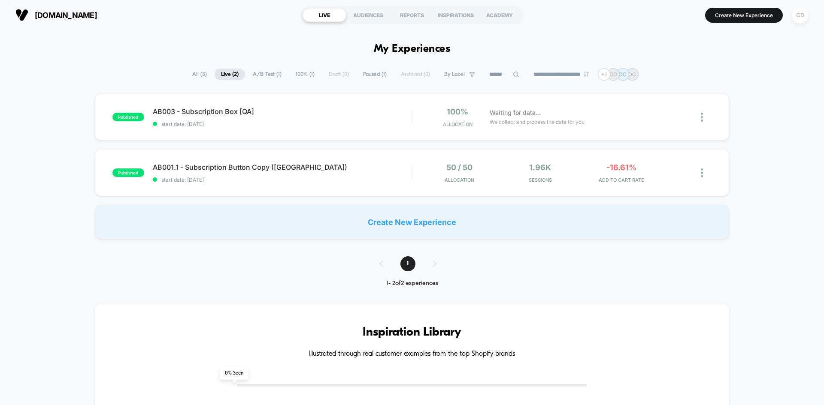
click at [797, 14] on div "CD" at bounding box center [799, 15] width 17 height 17
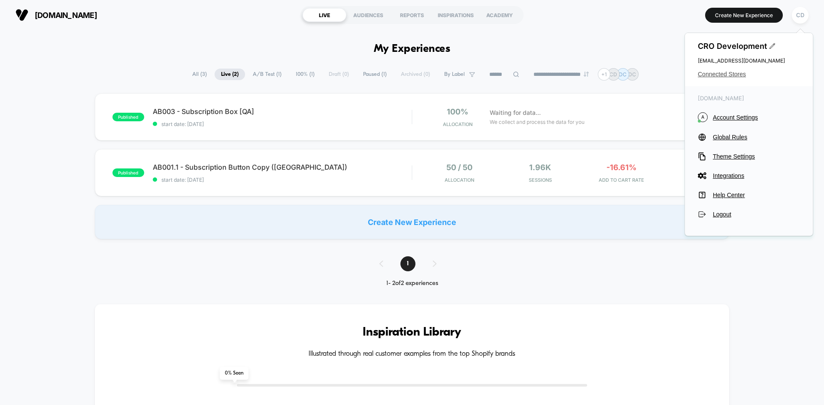
click at [726, 75] on span "Connected Stores" at bounding box center [748, 74] width 102 height 7
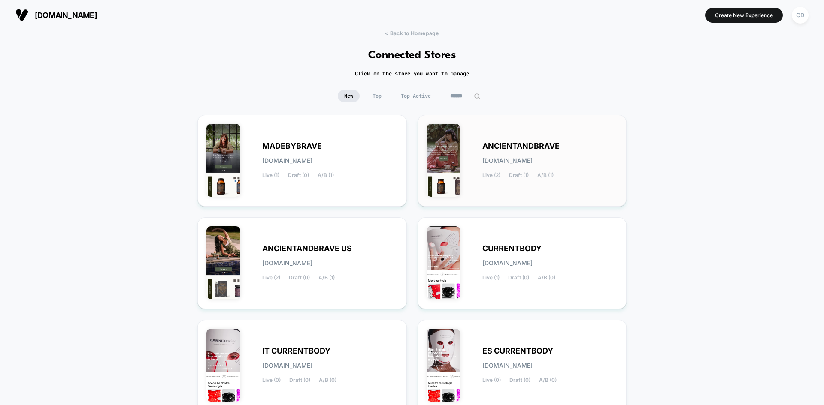
click at [570, 151] on div "ANCIENTANDBRAVE [DOMAIN_NAME] Live (2) Draft (1) A/B (1)" at bounding box center [550, 160] width 136 height 35
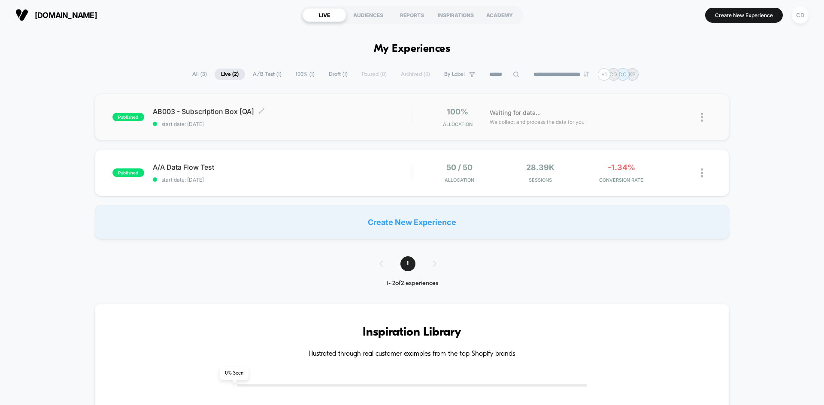
click at [332, 121] on span "start date: [DATE]" at bounding box center [282, 124] width 259 height 6
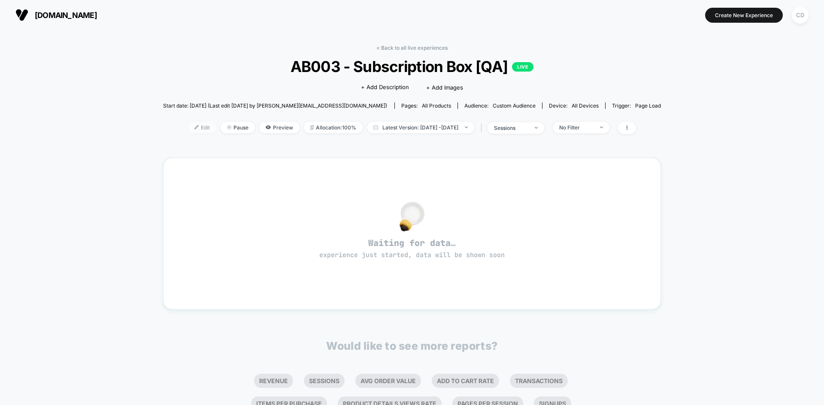
click at [188, 128] on span "Edit" at bounding box center [202, 128] width 28 height 12
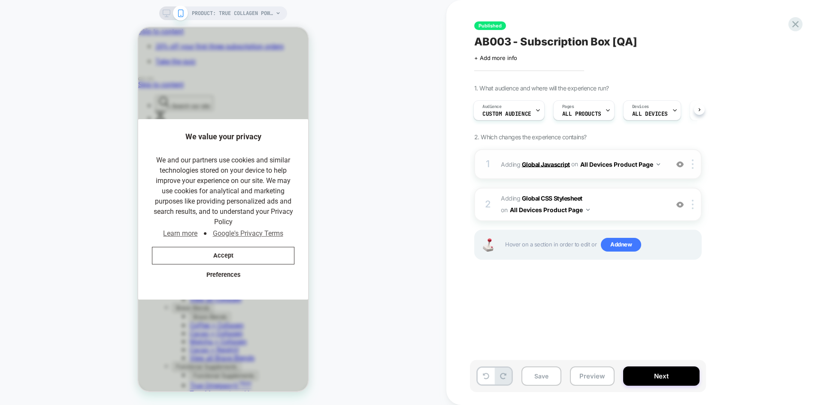
click at [546, 163] on b "Global Javascript" at bounding box center [546, 163] width 48 height 7
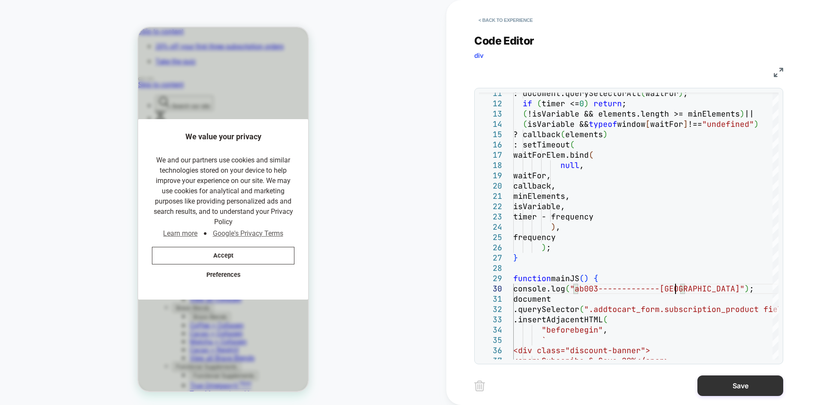
type textarea "**********"
click at [722, 390] on button "Save" at bounding box center [740, 386] width 86 height 21
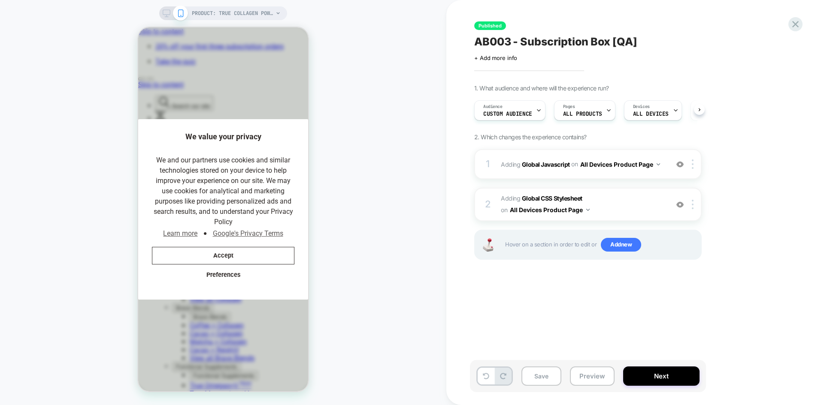
scroll to position [0, 0]
click at [533, 380] on button "Save" at bounding box center [541, 376] width 40 height 19
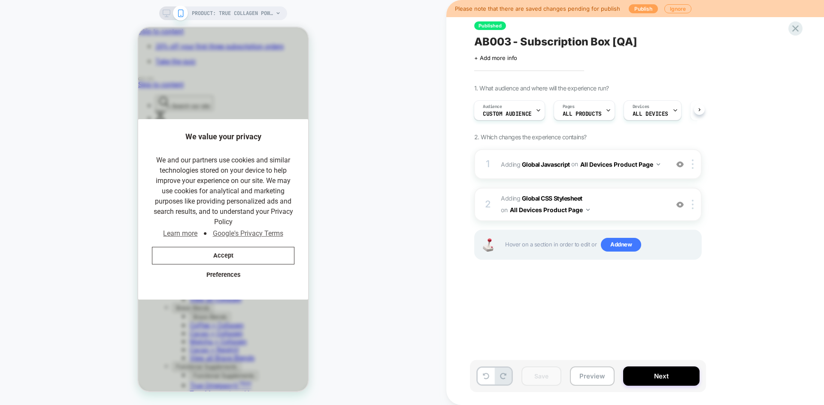
click at [643, 9] on button "Publish" at bounding box center [642, 8] width 29 height 9
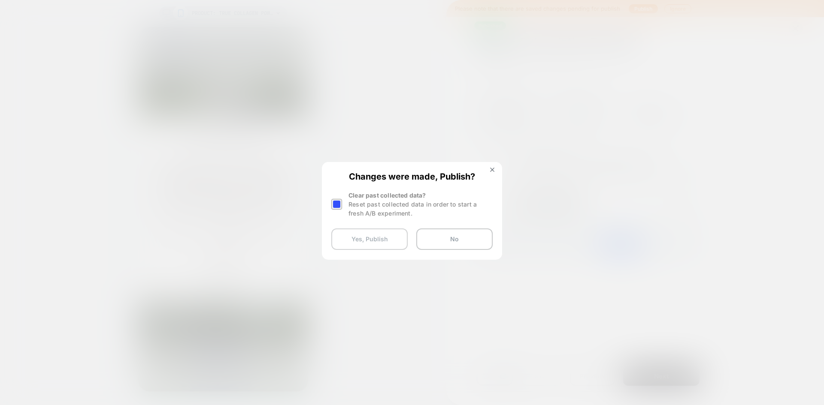
click at [380, 240] on button "Yes, Publish" at bounding box center [369, 239] width 76 height 21
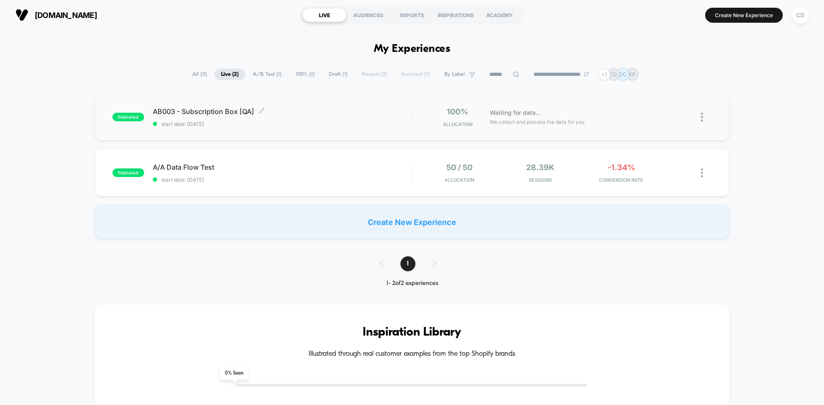
click at [399, 118] on div "AB003 - Subscription Box [QA] Click to edit experience details Click to edit ex…" at bounding box center [282, 117] width 259 height 20
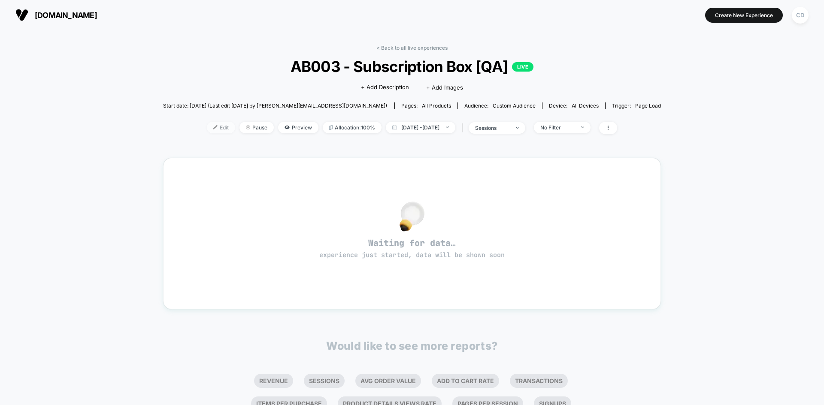
click at [207, 125] on span "Edit" at bounding box center [221, 128] width 28 height 12
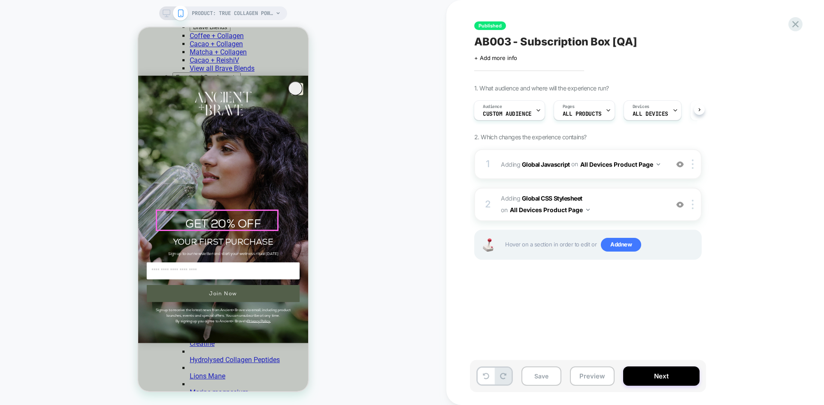
scroll to position [214, 0]
